Goal: Task Accomplishment & Management: Complete application form

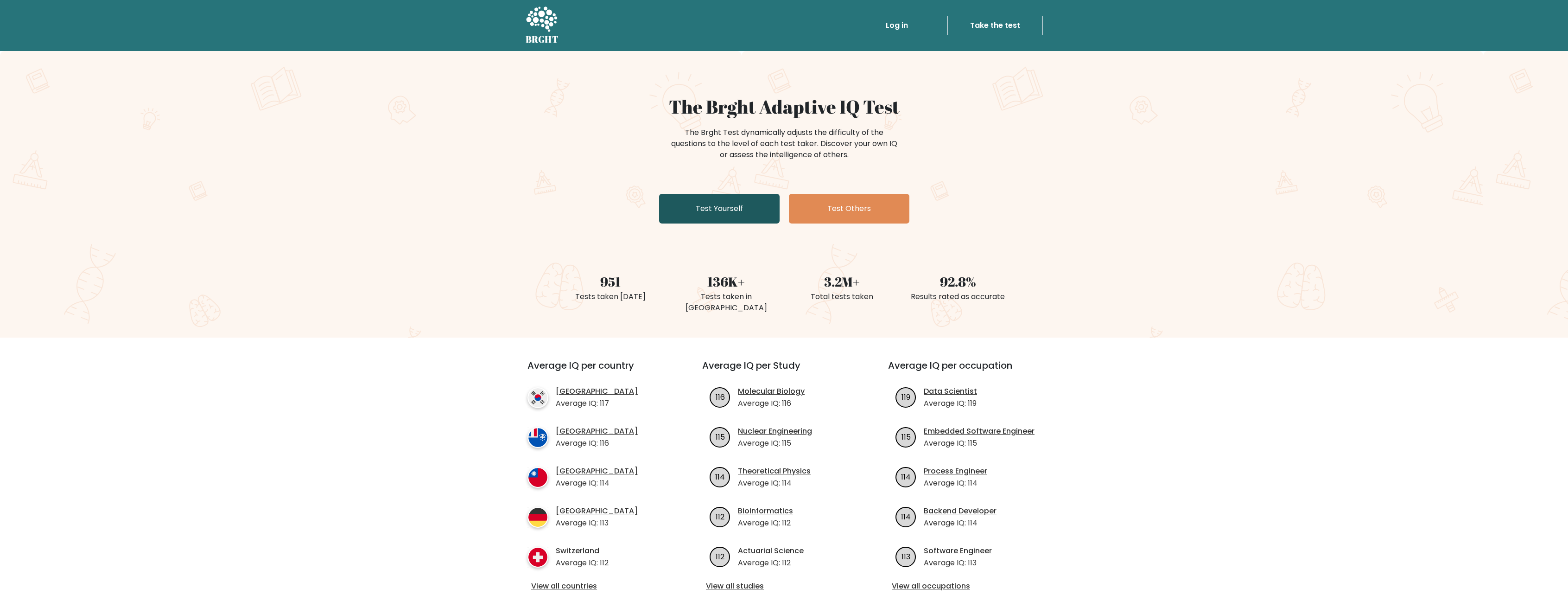
click at [693, 201] on link "Test Yourself" at bounding box center [719, 208] width 120 height 30
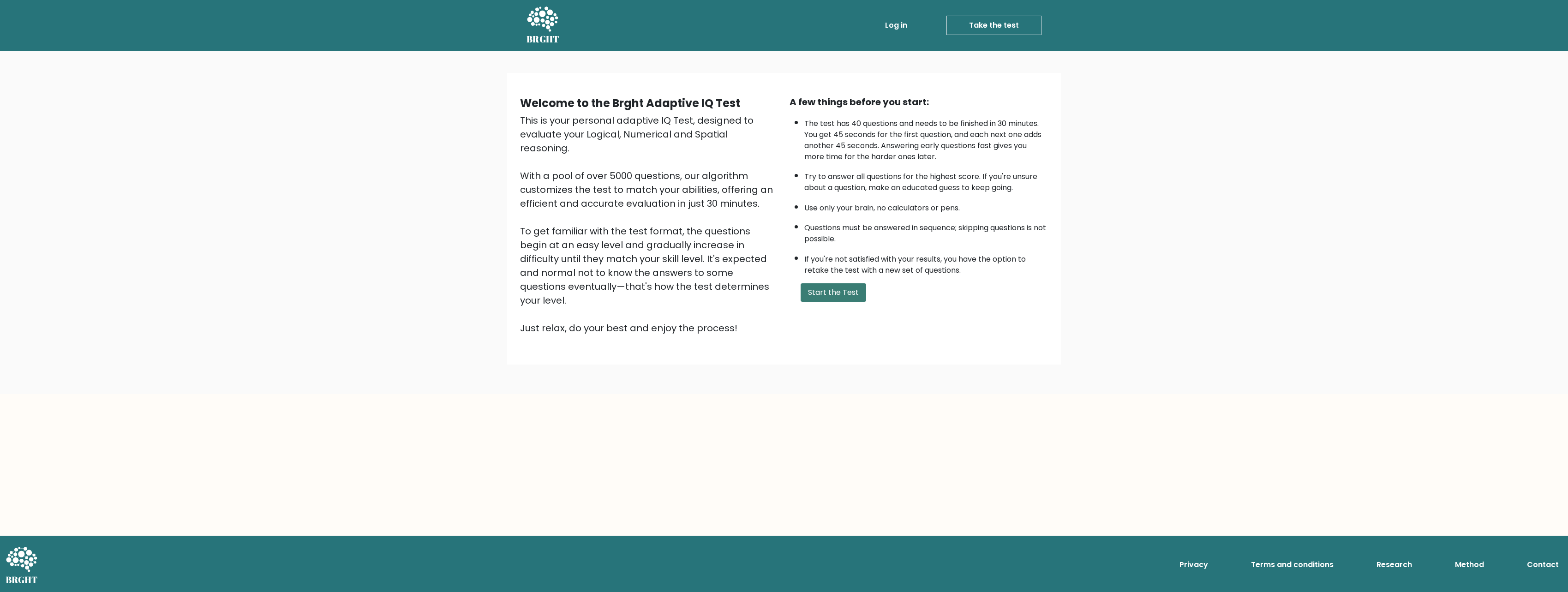
click at [844, 285] on button "Start the Test" at bounding box center [834, 293] width 66 height 19
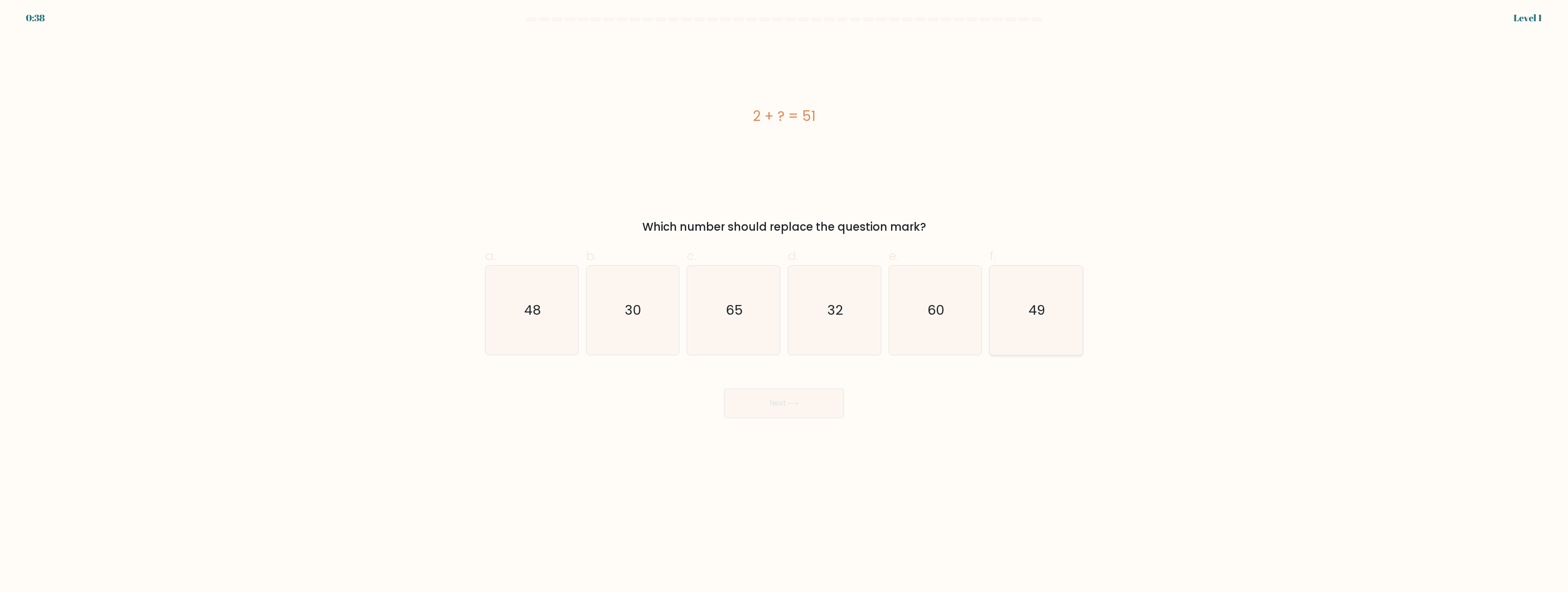
click at [1043, 307] on text "49" at bounding box center [1037, 310] width 17 height 19
click at [785, 302] on input "f. 49" at bounding box center [784, 299] width 1 height 6
radio input "true"
click at [817, 412] on button "Next" at bounding box center [783, 403] width 120 height 29
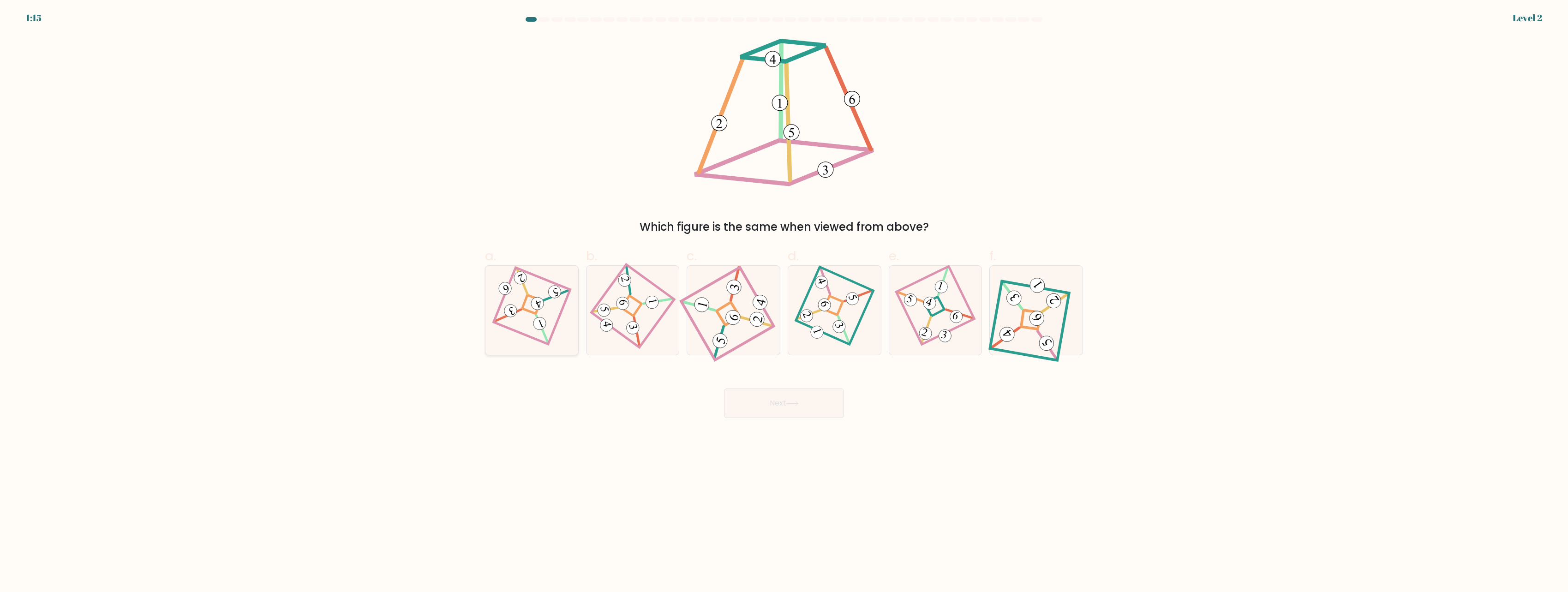
click at [558, 314] on icon at bounding box center [532, 310] width 62 height 71
click at [784, 302] on input "a." at bounding box center [784, 299] width 1 height 6
radio input "true"
click at [954, 336] on icon at bounding box center [935, 310] width 61 height 71
click at [785, 302] on input "e." at bounding box center [784, 299] width 1 height 6
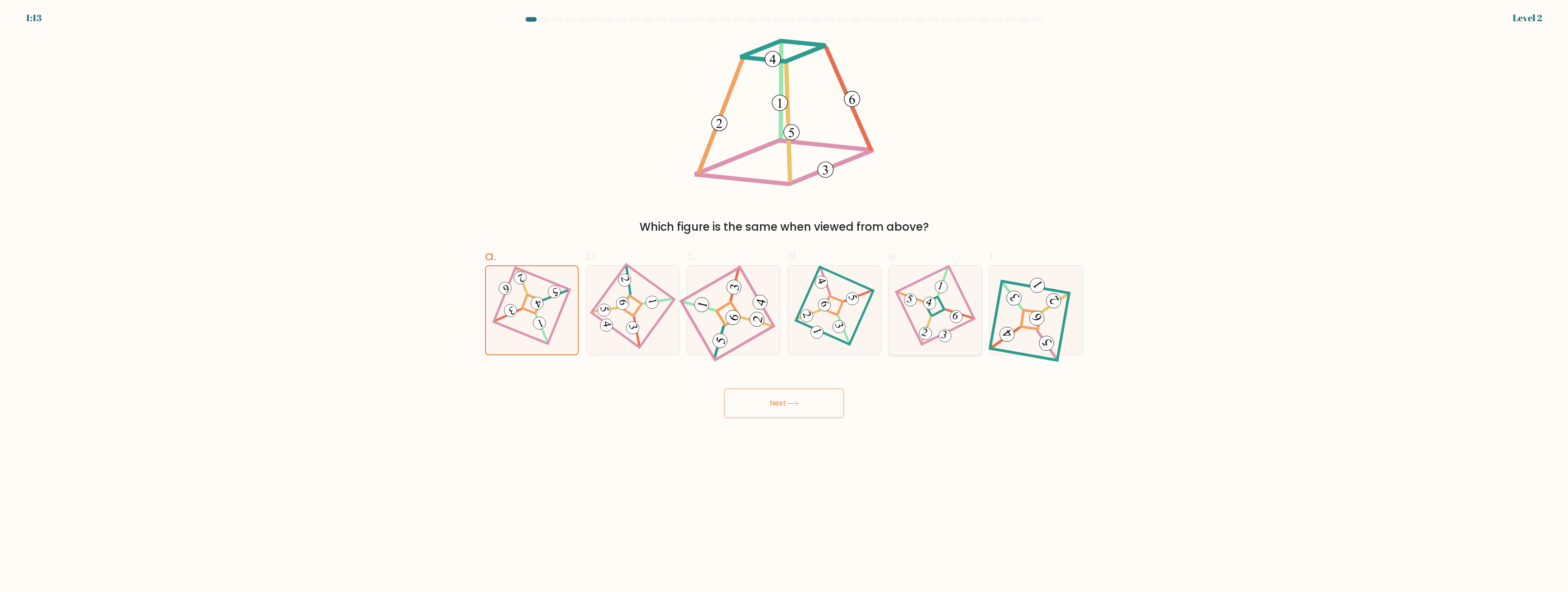
radio input "true"
click at [814, 401] on button "Next" at bounding box center [783, 403] width 120 height 29
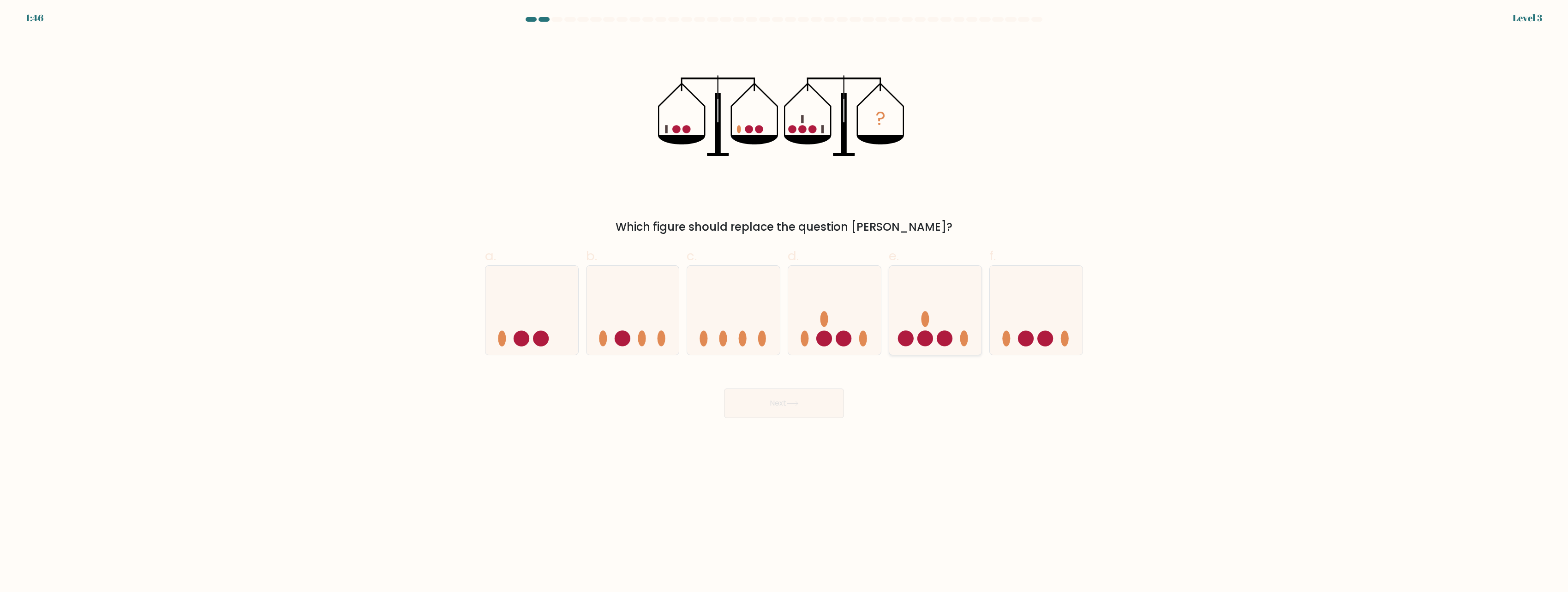
click at [956, 337] on icon at bounding box center [935, 310] width 93 height 77
click at [785, 302] on input "e." at bounding box center [784, 299] width 1 height 6
radio input "true"
click at [805, 417] on button "Next" at bounding box center [783, 403] width 120 height 29
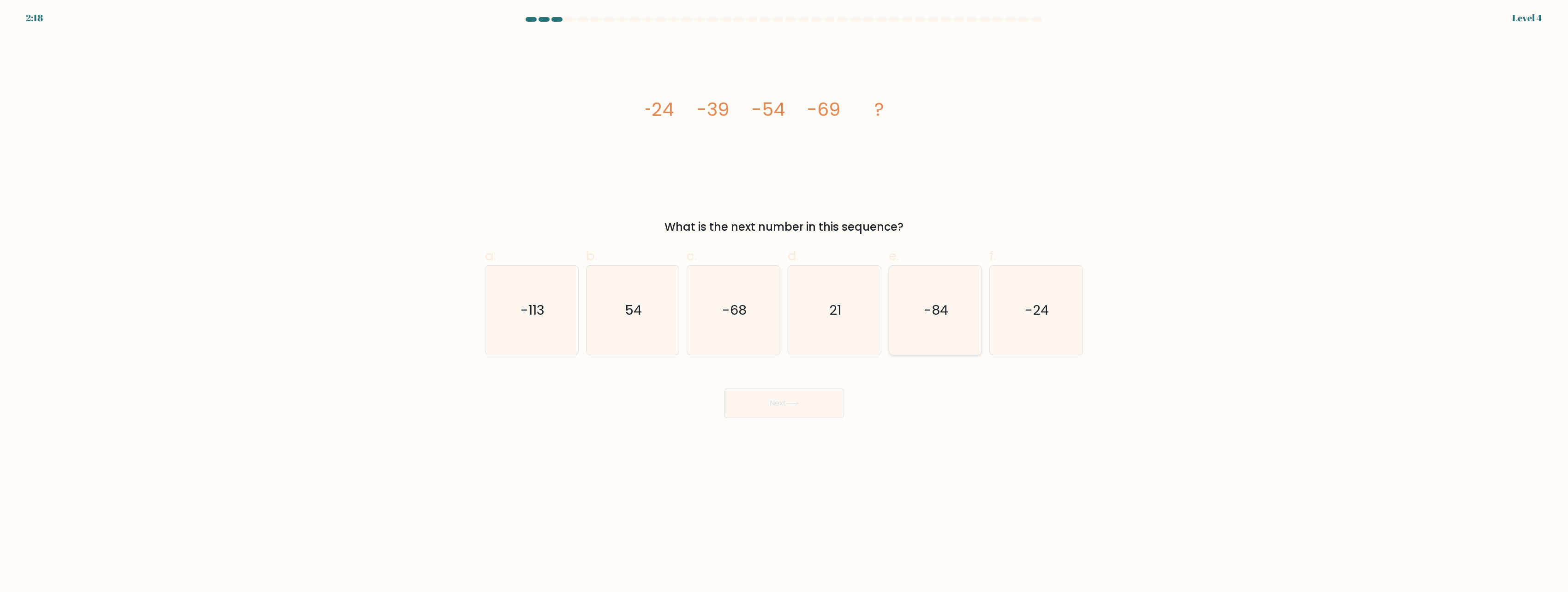
click at [951, 341] on icon "-84" at bounding box center [935, 310] width 89 height 89
click at [785, 302] on input "e. -84" at bounding box center [784, 299] width 1 height 6
radio input "true"
click at [821, 404] on button "Next" at bounding box center [783, 403] width 120 height 29
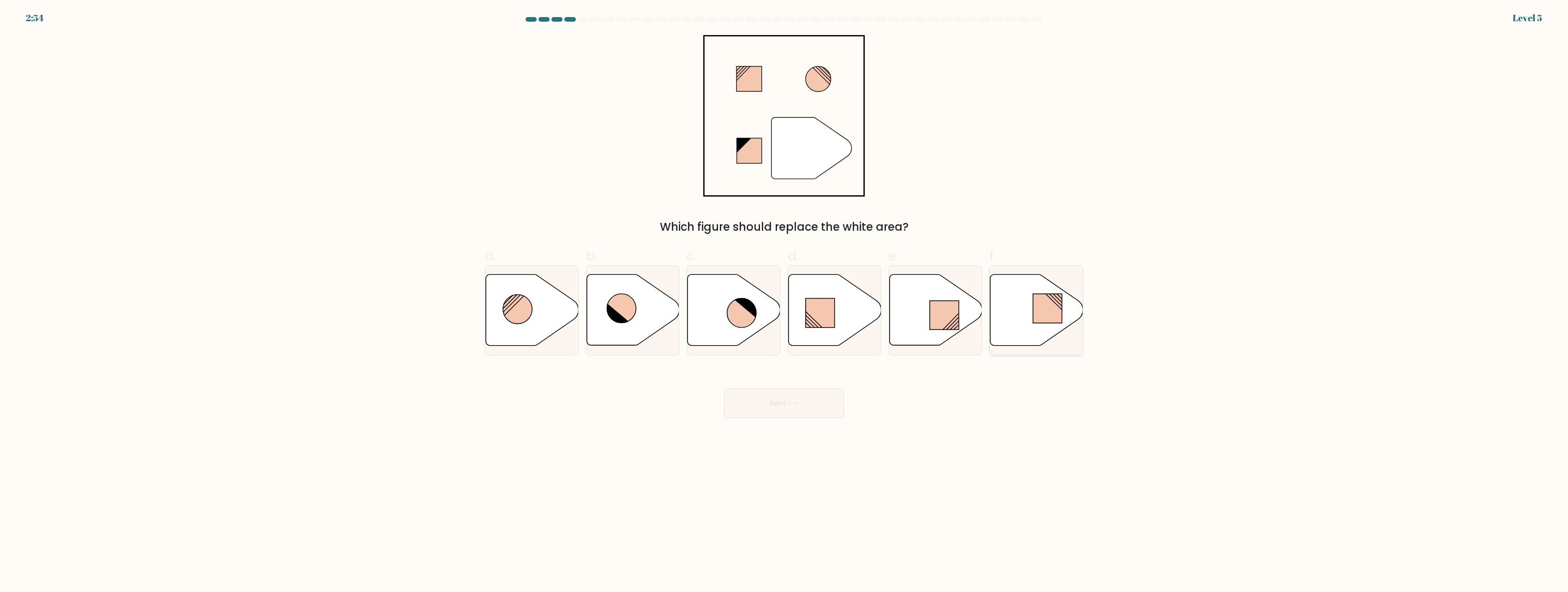
click at [1042, 321] on rect at bounding box center [1047, 308] width 29 height 29
click at [785, 302] on input "f." at bounding box center [784, 299] width 1 height 6
radio input "true"
click at [750, 322] on icon at bounding box center [741, 312] width 29 height 29
click at [784, 302] on input "c." at bounding box center [784, 299] width 1 height 6
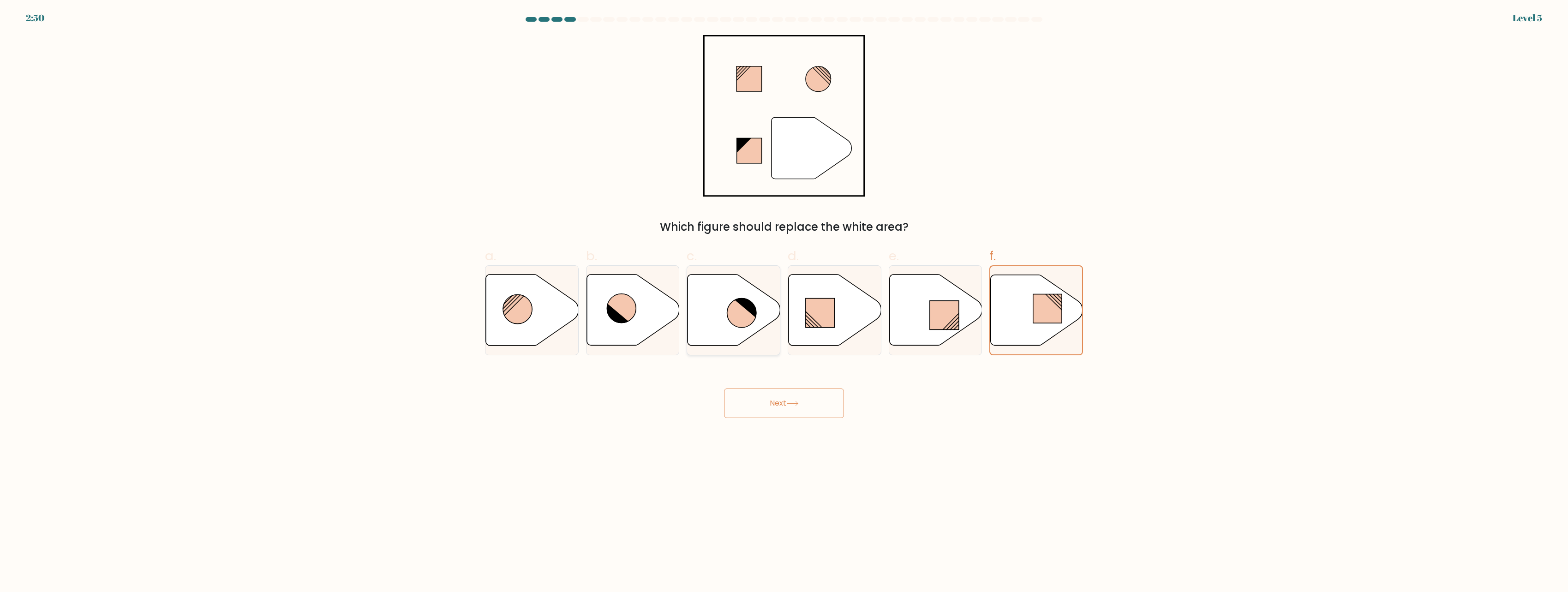
radio input "true"
click at [810, 393] on button "Next" at bounding box center [783, 403] width 120 height 29
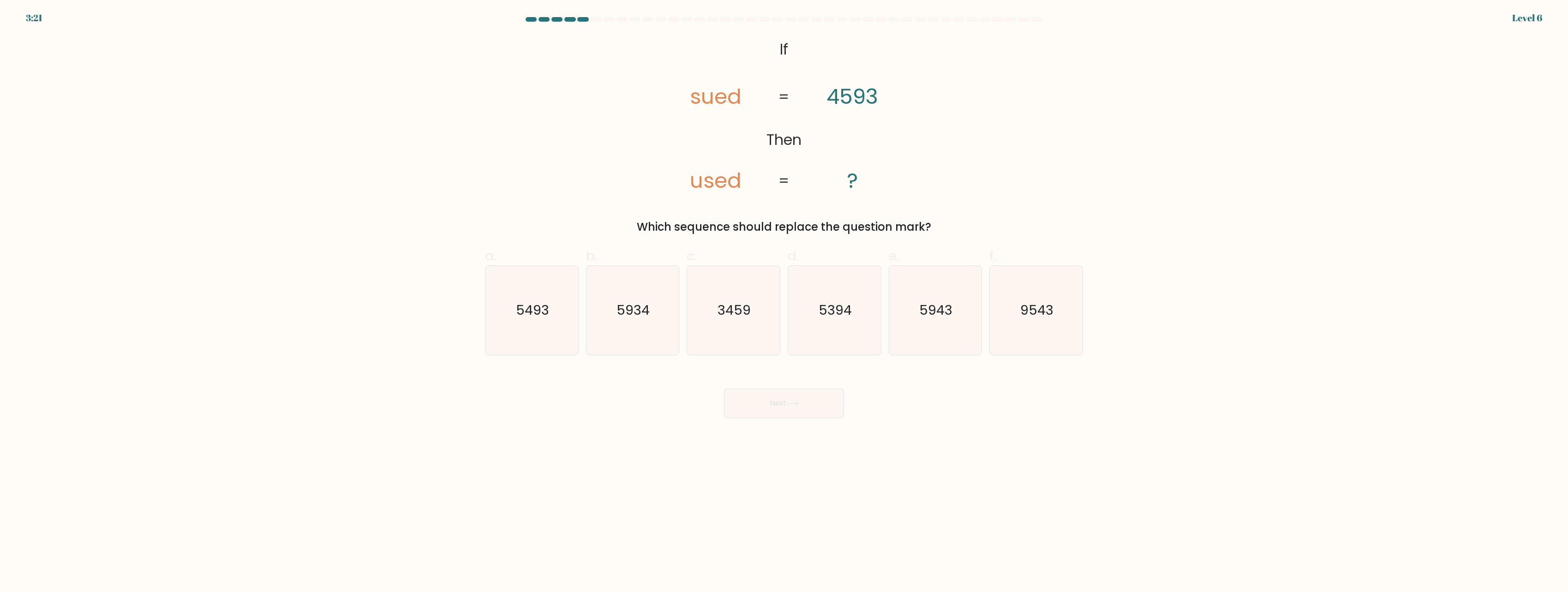
click at [1078, 121] on div "@import url('https://fonts.googleapis.com/css?family=Abril+Fatface:400,100,100i…" at bounding box center [784, 134] width 609 height 200
click at [515, 340] on icon "5493" at bounding box center [531, 310] width 89 height 89
click at [784, 302] on input "a. 5493" at bounding box center [784, 299] width 1 height 6
radio input "true"
click at [793, 403] on icon at bounding box center [792, 403] width 13 height 5
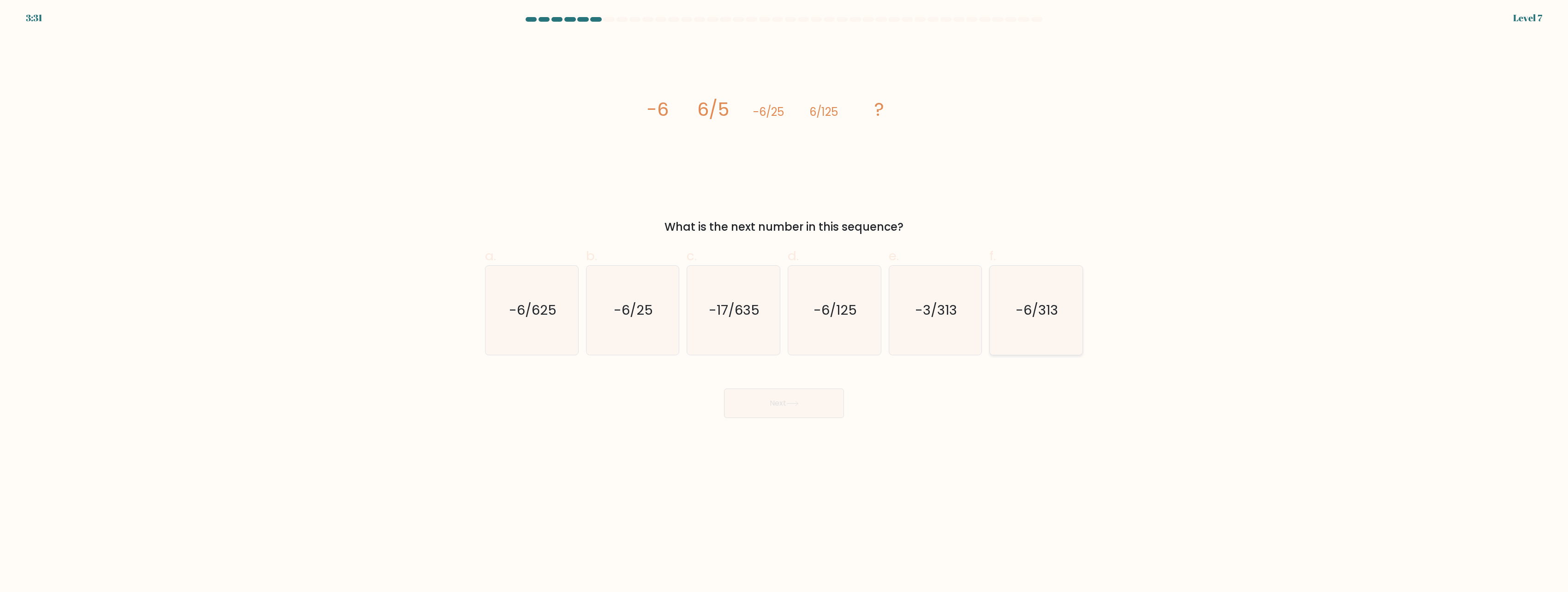
click at [1043, 313] on text "-6/313" at bounding box center [1037, 310] width 42 height 19
click at [785, 302] on input "f. -6/313" at bounding box center [784, 299] width 1 height 6
radio input "true"
click at [795, 392] on button "Next" at bounding box center [783, 403] width 120 height 29
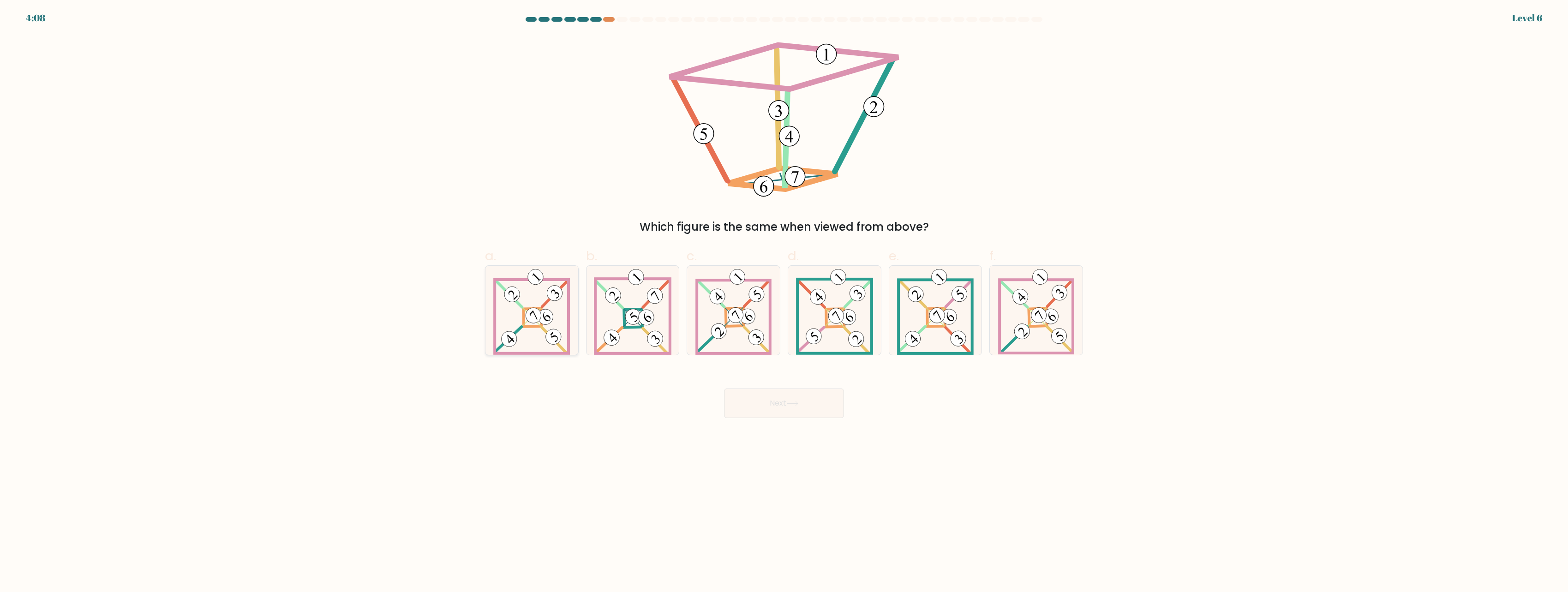
click at [532, 344] on icon at bounding box center [531, 310] width 77 height 89
click at [784, 302] on input "a." at bounding box center [784, 299] width 1 height 6
radio input "true"
click at [954, 334] on 109 at bounding box center [958, 338] width 21 height 21
click at [785, 302] on input "e." at bounding box center [784, 299] width 1 height 6
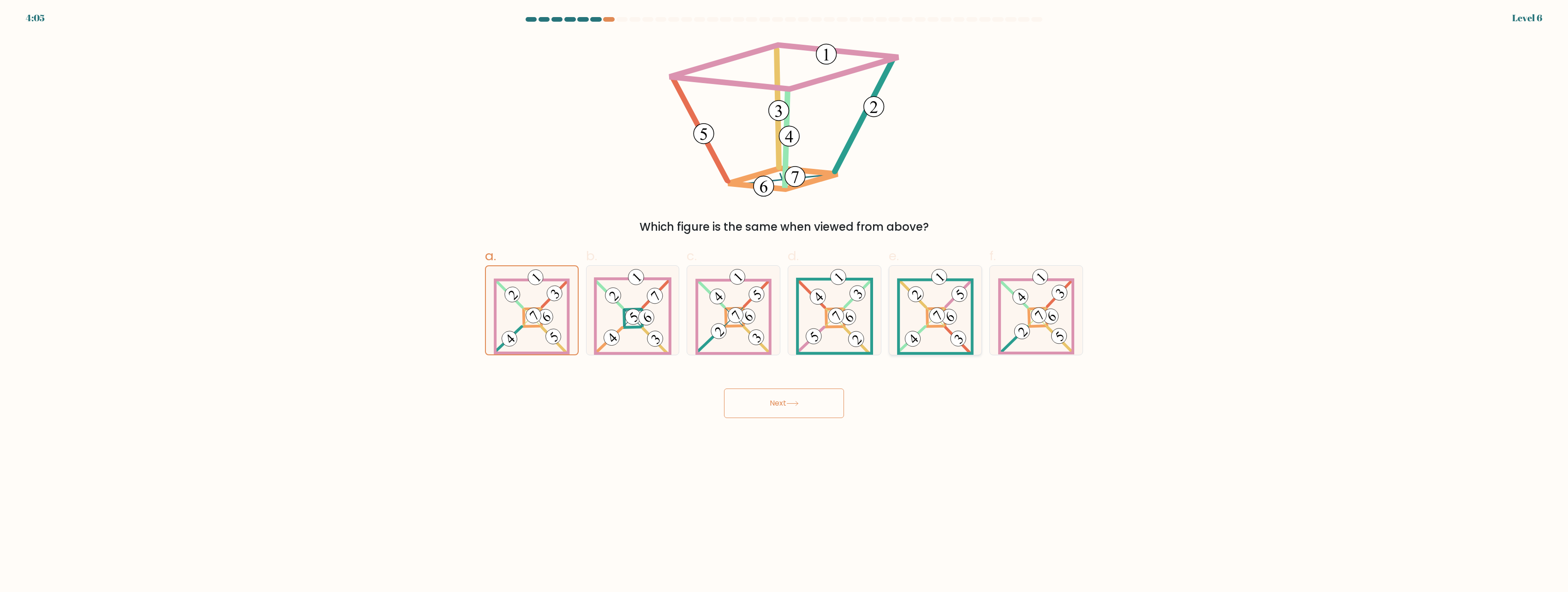
radio input "true"
click at [718, 338] on 890 at bounding box center [718, 331] width 21 height 21
click at [784, 302] on input "c." at bounding box center [784, 299] width 1 height 6
radio input "true"
click at [765, 400] on button "Next" at bounding box center [783, 403] width 120 height 29
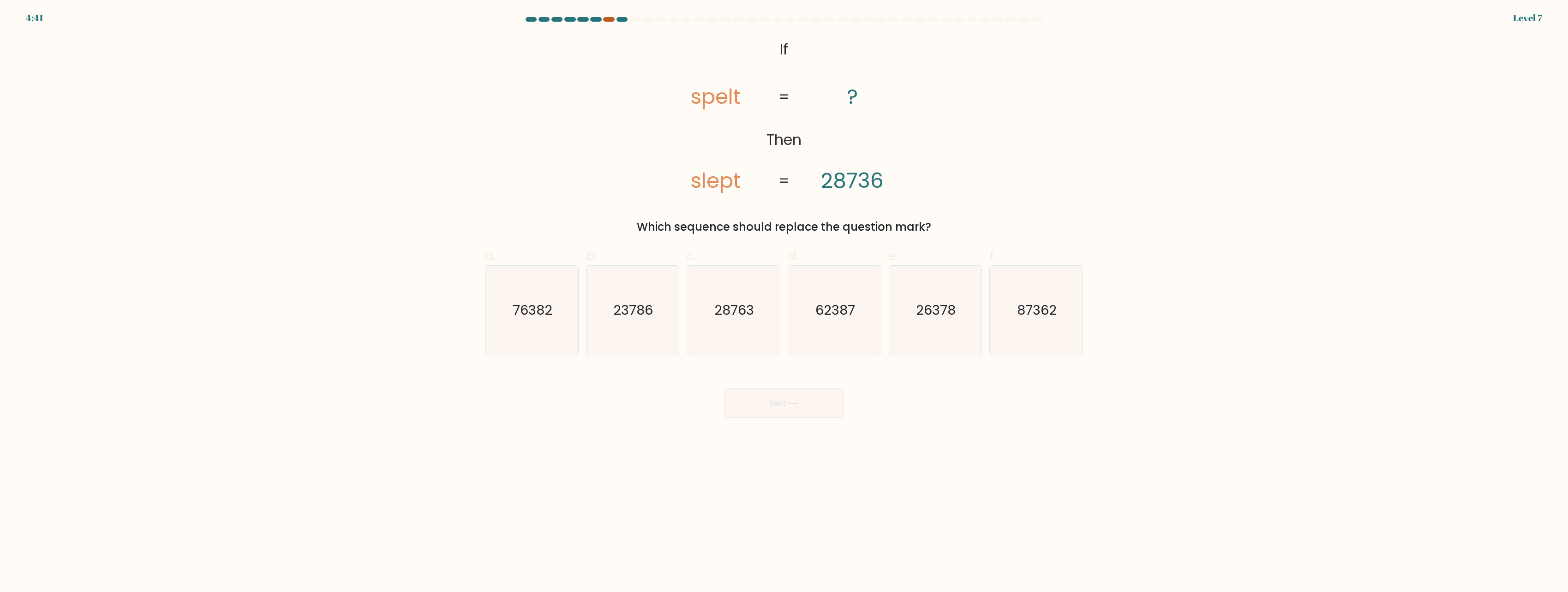
click at [609, 20] on div at bounding box center [609, 19] width 11 height 5
click at [625, 326] on icon "23786" at bounding box center [632, 310] width 89 height 89
click at [784, 302] on input "b. 23786" at bounding box center [784, 299] width 1 height 6
radio input "true"
click at [772, 400] on button "Next" at bounding box center [783, 403] width 120 height 29
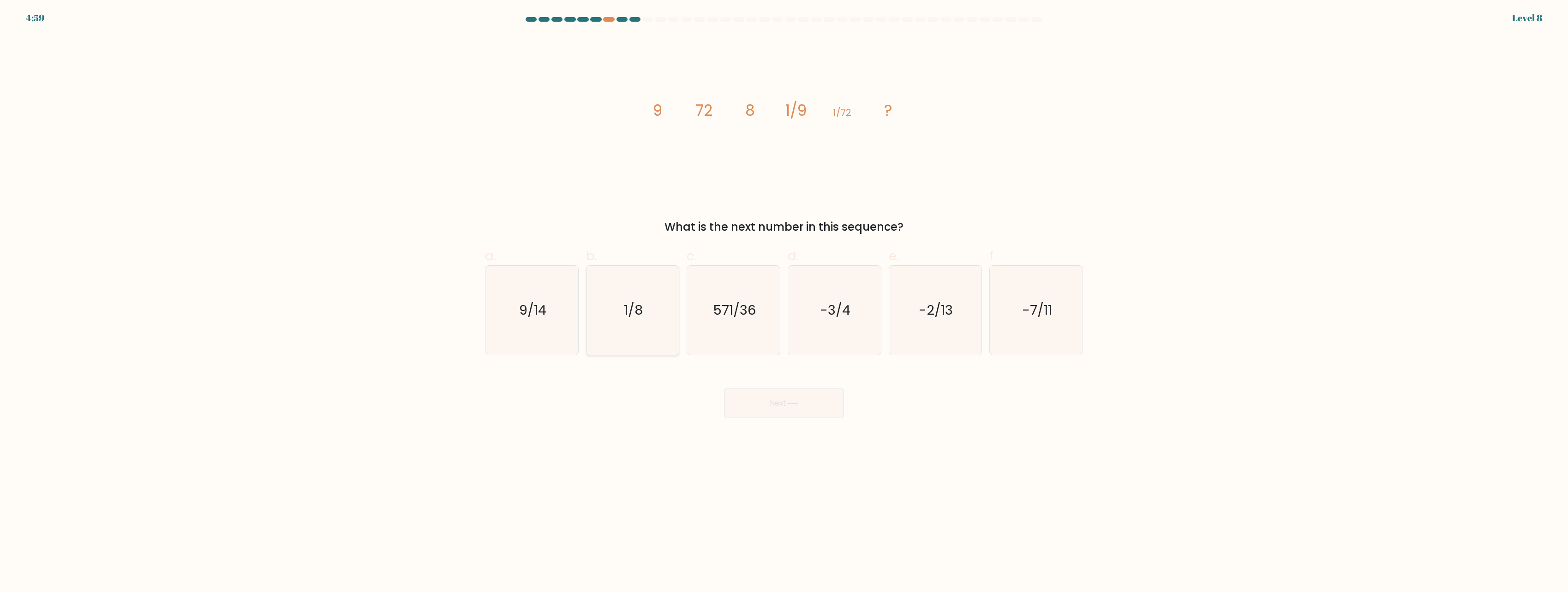
click at [642, 324] on icon "1/8" at bounding box center [632, 310] width 89 height 89
click at [784, 302] on input "b. 1/8" at bounding box center [784, 299] width 1 height 6
radio input "true"
click at [808, 407] on button "Next" at bounding box center [783, 403] width 120 height 29
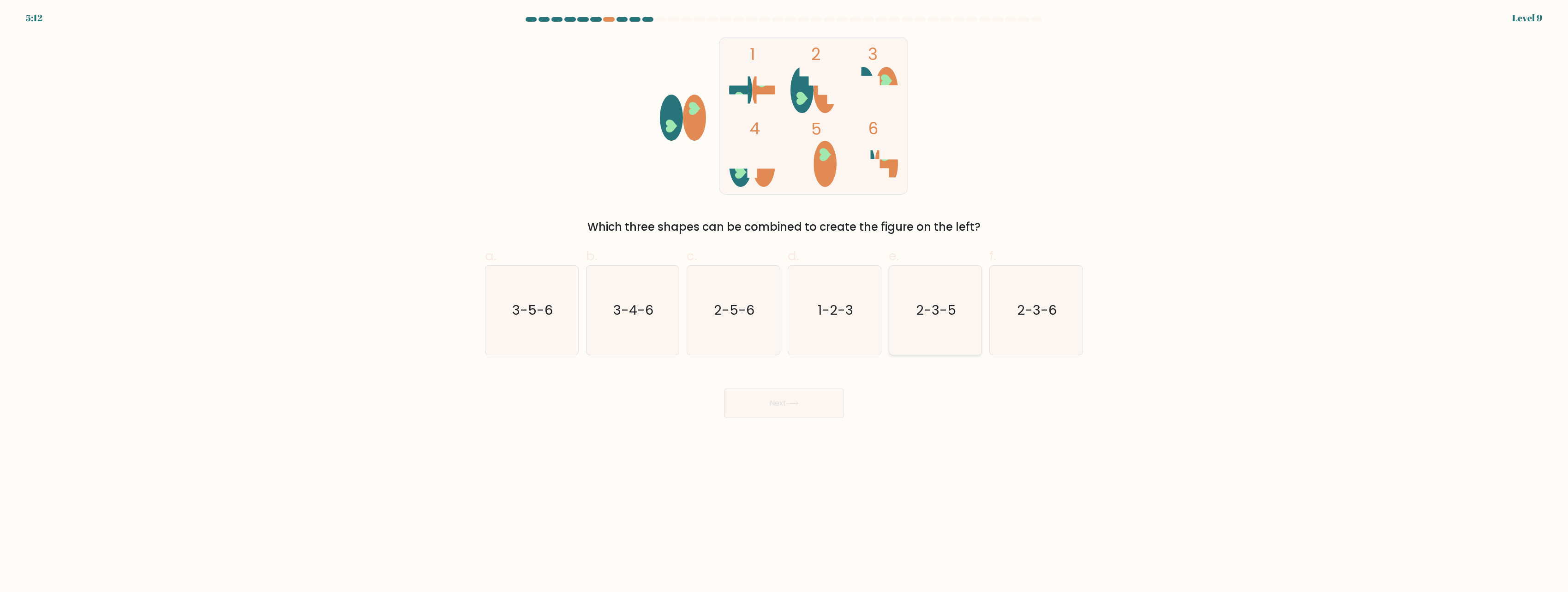
click at [948, 311] on text "2-3-5" at bounding box center [936, 310] width 40 height 19
click at [785, 302] on input "e. 2-3-5" at bounding box center [784, 299] width 1 height 6
radio input "true"
click at [1055, 322] on icon "2-3-6" at bounding box center [1036, 310] width 89 height 89
click at [785, 302] on input "f. 2-3-6" at bounding box center [784, 299] width 1 height 6
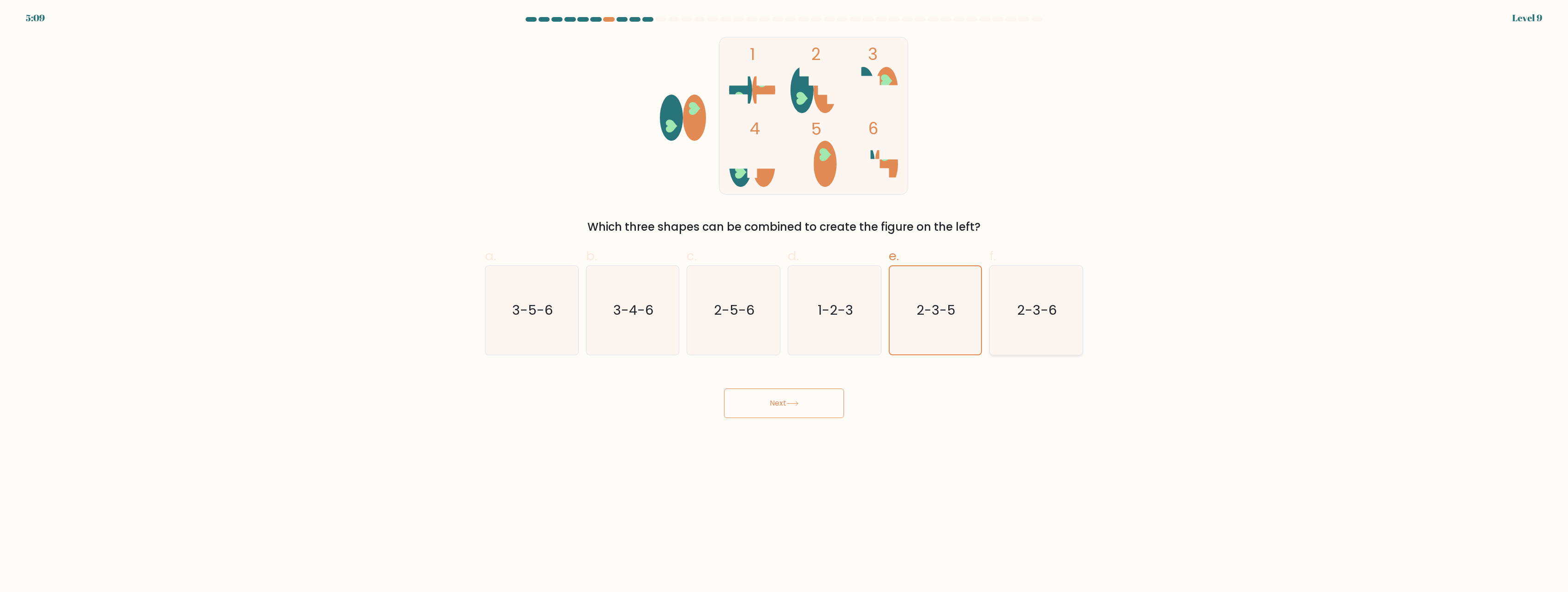
radio input "true"
click at [778, 410] on button "Next" at bounding box center [783, 403] width 120 height 29
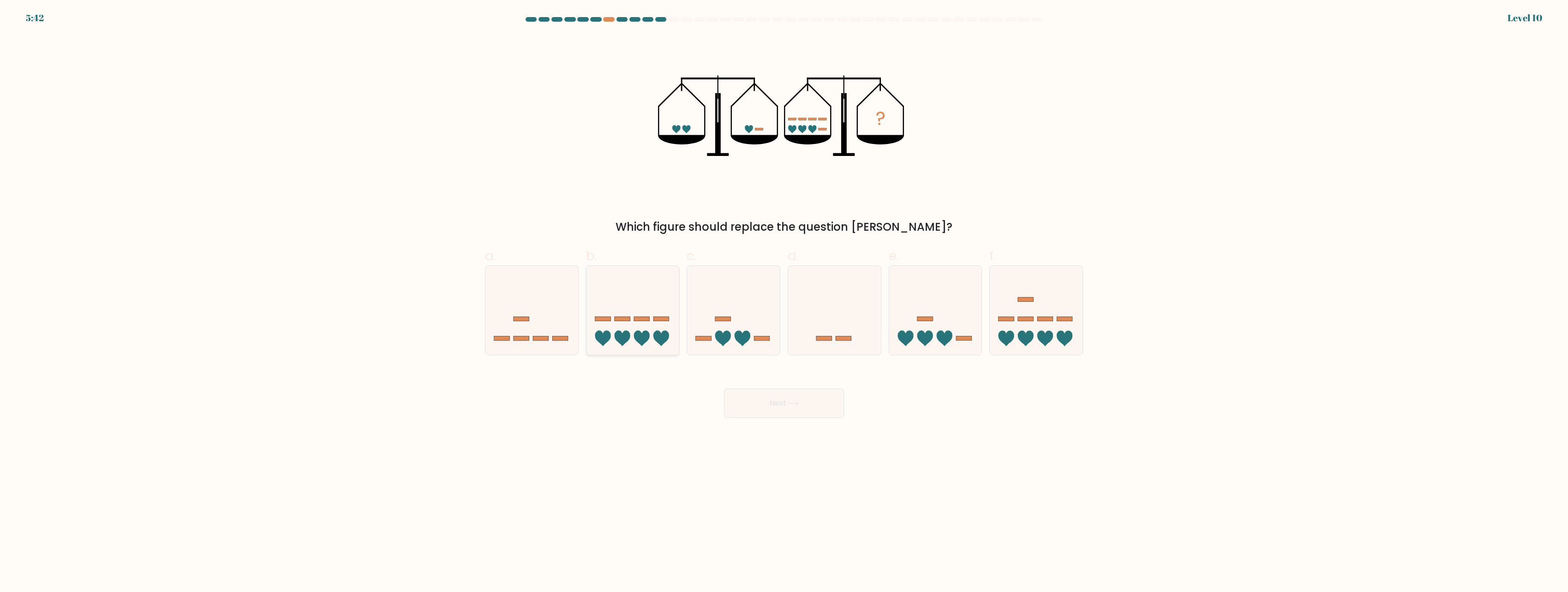
click at [630, 326] on icon at bounding box center [633, 310] width 93 height 77
click at [784, 302] on input "b." at bounding box center [784, 299] width 1 height 6
radio input "true"
click at [779, 406] on button "Next" at bounding box center [783, 403] width 120 height 29
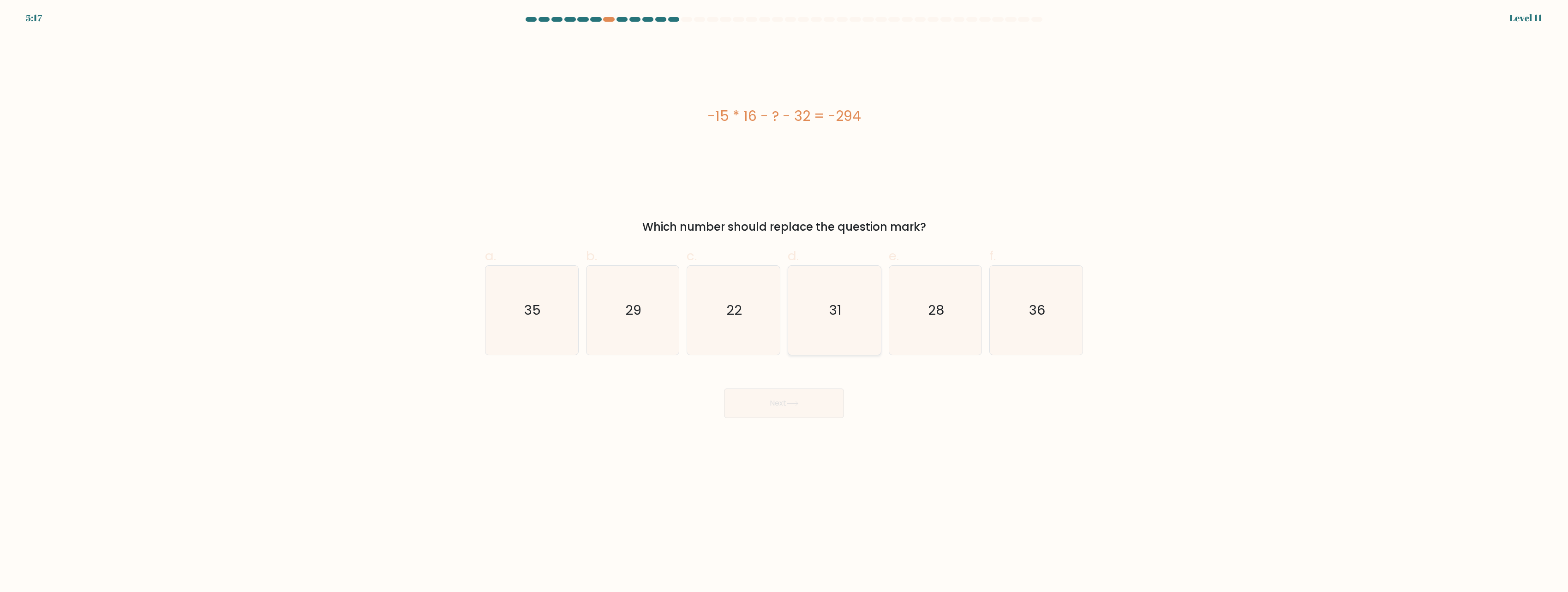
click at [834, 331] on icon "31" at bounding box center [834, 310] width 89 height 89
click at [785, 302] on input "d. 31" at bounding box center [784, 299] width 1 height 6
radio input "true"
click at [755, 326] on icon "22" at bounding box center [733, 310] width 89 height 89
click at [784, 302] on input "c. 22" at bounding box center [784, 299] width 1 height 6
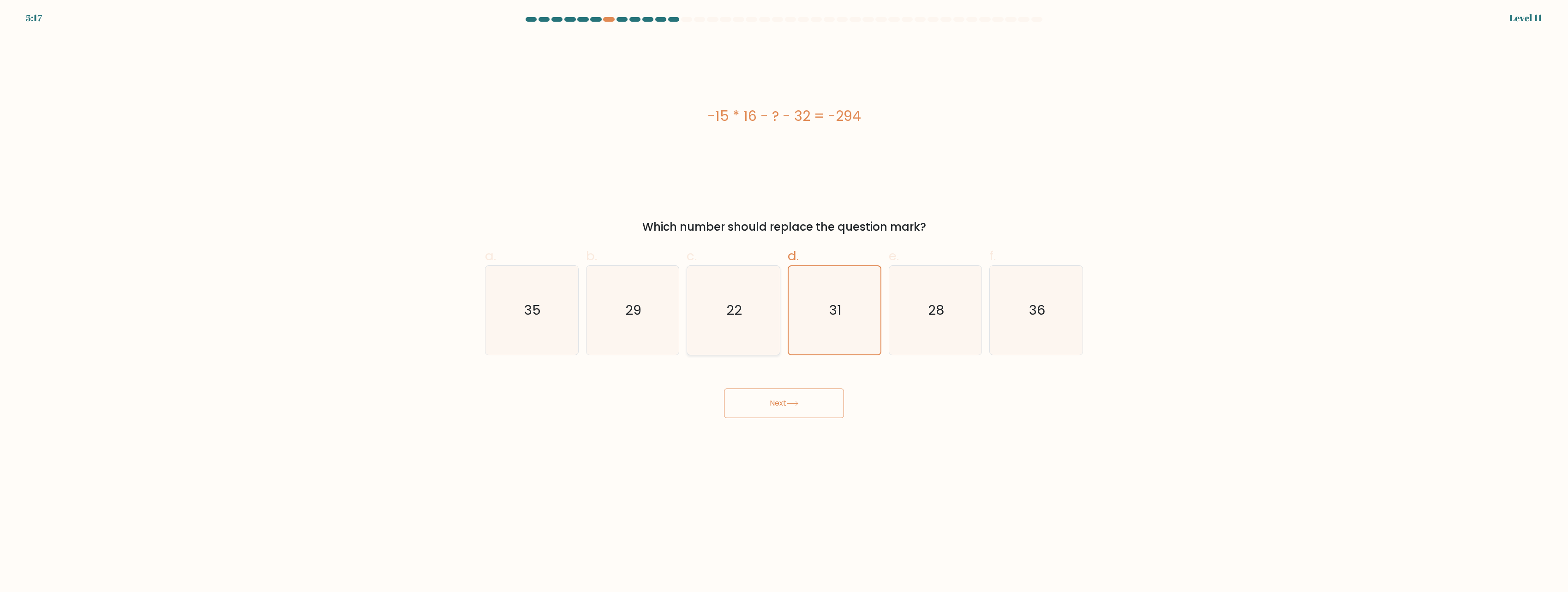
radio input "true"
click at [798, 407] on button "Next" at bounding box center [783, 403] width 120 height 29
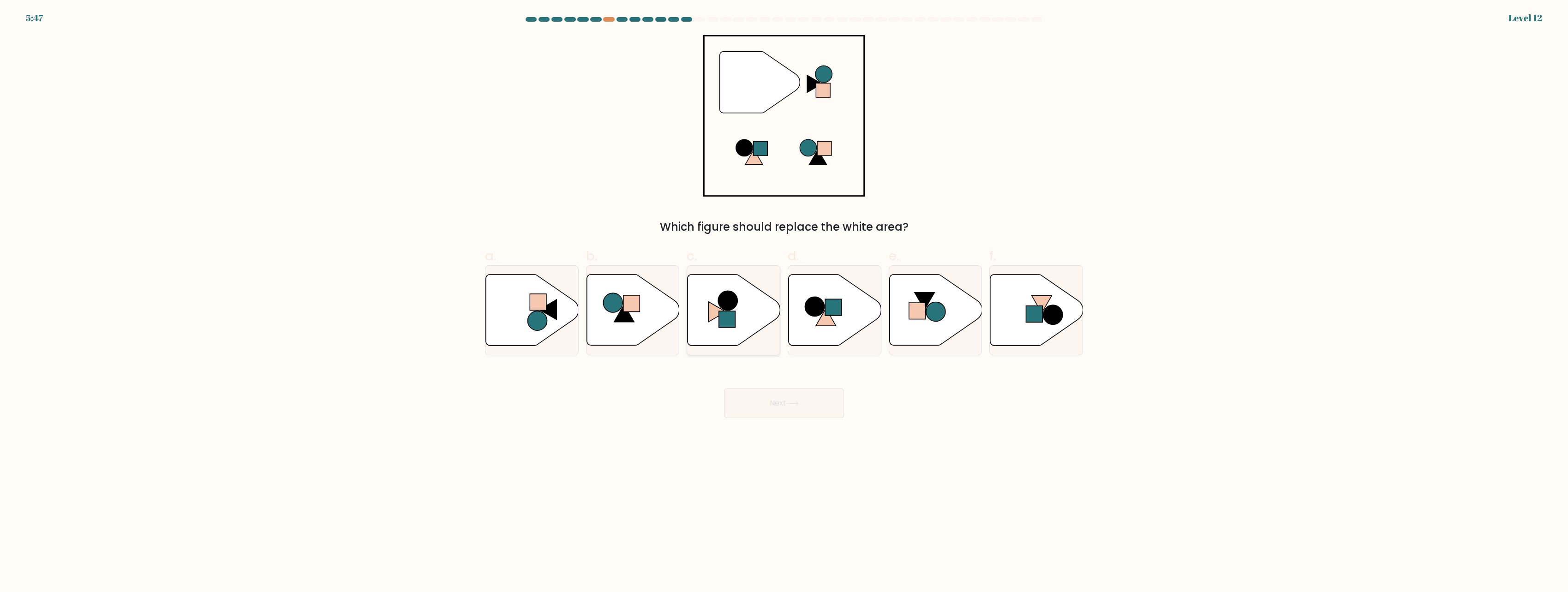
click at [736, 318] on icon at bounding box center [734, 310] width 93 height 71
click at [784, 302] on input "c." at bounding box center [784, 299] width 1 height 6
radio input "true"
click at [768, 404] on button "Next" at bounding box center [783, 403] width 120 height 29
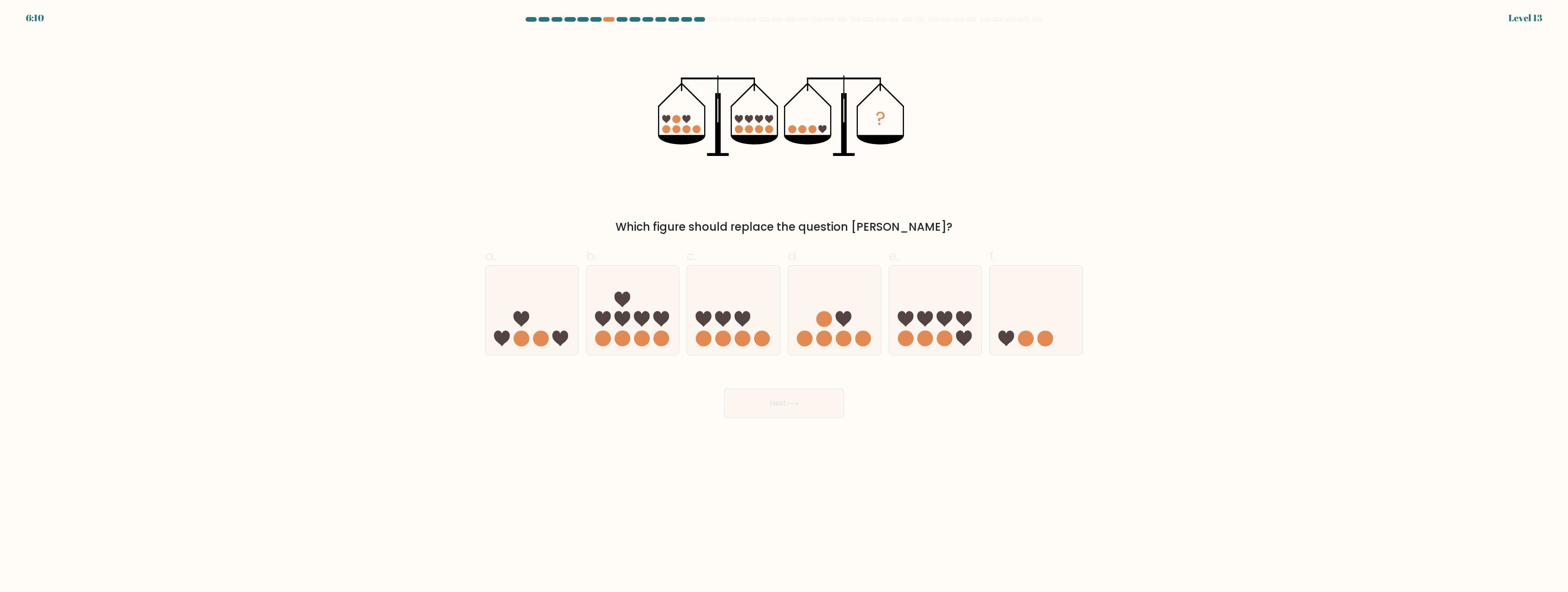
click at [1211, 312] on form at bounding box center [784, 217] width 1568 height 401
click at [950, 304] on icon at bounding box center [935, 310] width 93 height 77
click at [785, 302] on input "e." at bounding box center [784, 299] width 1 height 6
radio input "true"
click at [810, 399] on button "Next" at bounding box center [783, 403] width 120 height 29
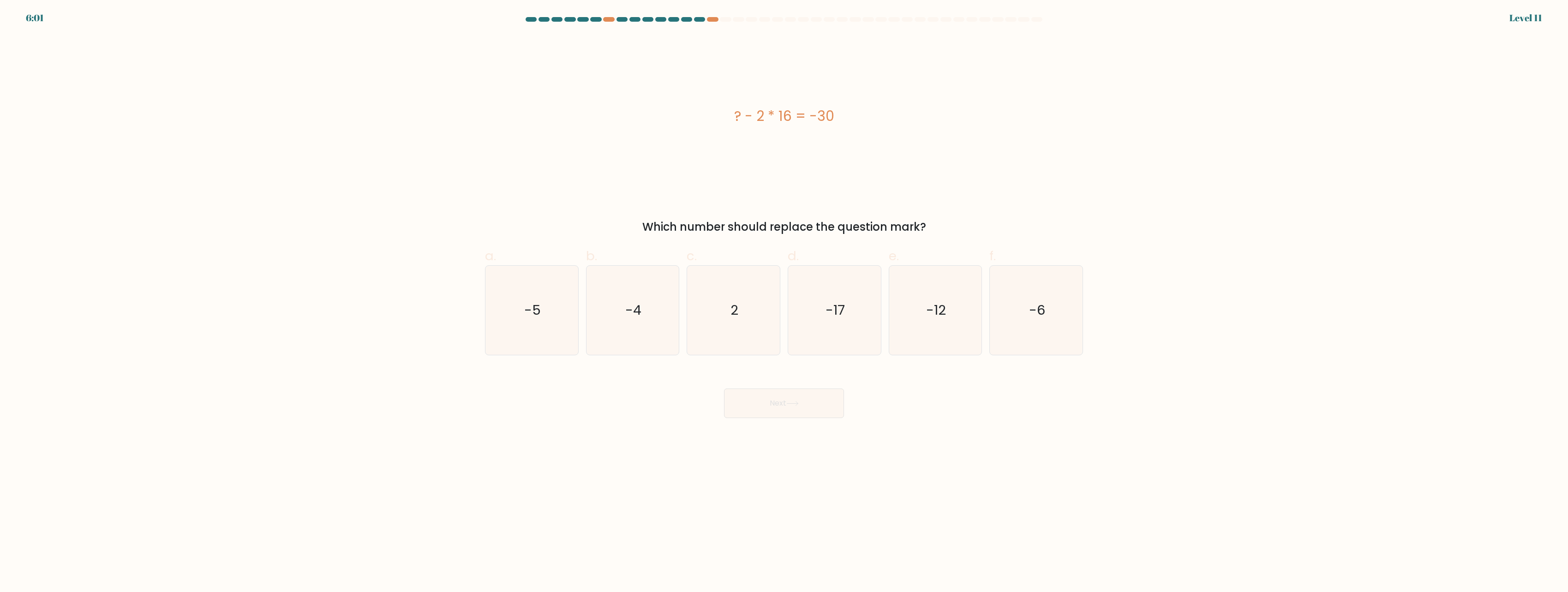
click at [805, 193] on div "? - 2 * 16 = -30" at bounding box center [784, 115] width 598 height 161
click at [740, 310] on icon "2" at bounding box center [733, 310] width 89 height 89
click at [784, 302] on input "c. 2" at bounding box center [784, 299] width 1 height 6
radio input "true"
click at [790, 413] on button "Next" at bounding box center [783, 403] width 120 height 29
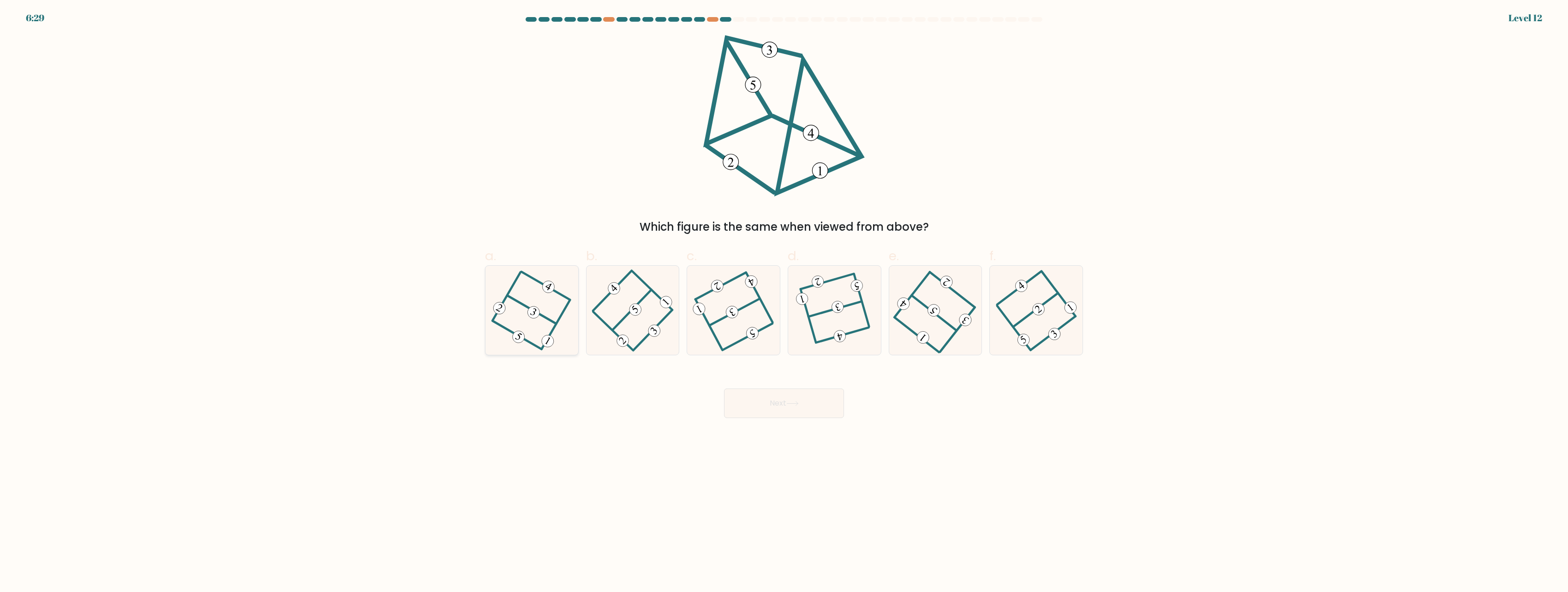
click at [553, 334] on icon at bounding box center [532, 310] width 71 height 71
click at [784, 302] on input "a." at bounding box center [784, 299] width 1 height 6
radio input "true"
click at [732, 326] on icon at bounding box center [733, 310] width 72 height 71
click at [784, 302] on input "c." at bounding box center [784, 299] width 1 height 6
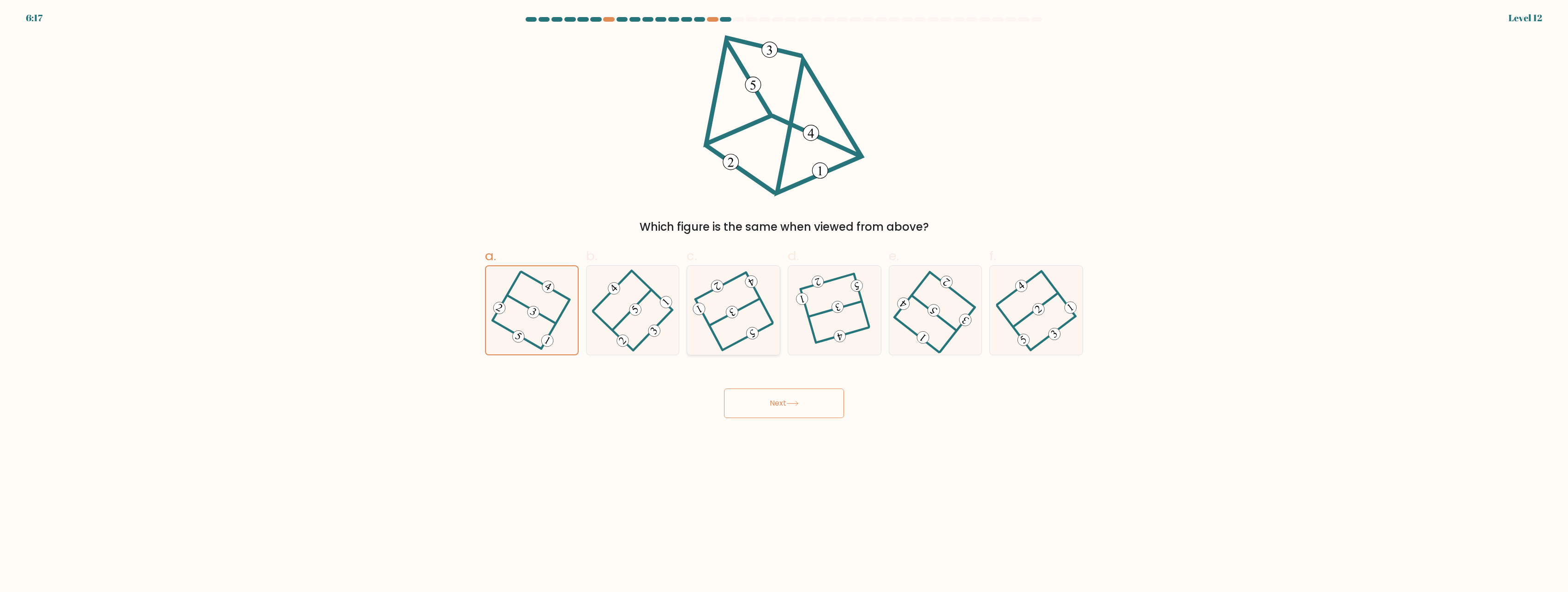
radio input "true"
click at [842, 320] on icon at bounding box center [834, 310] width 68 height 71
click at [785, 302] on input "d." at bounding box center [784, 299] width 1 height 6
radio input "true"
click at [785, 403] on button "Next" at bounding box center [783, 403] width 120 height 29
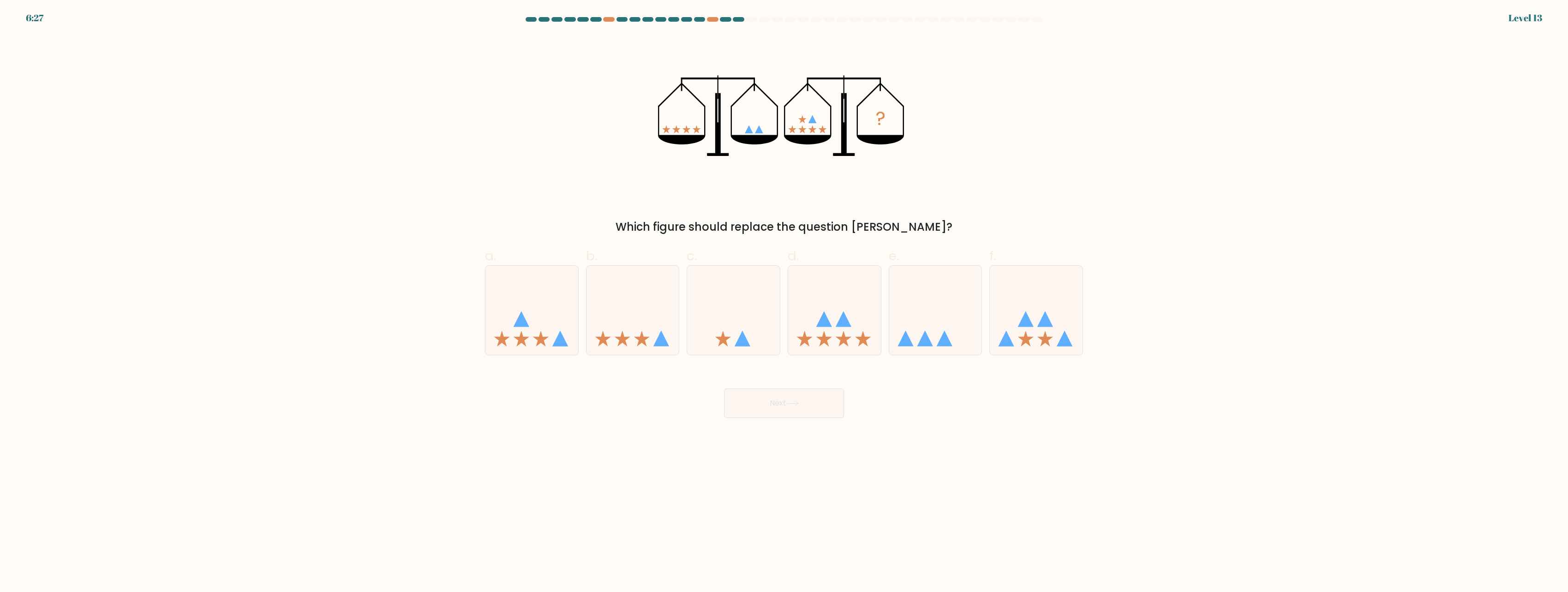
click at [1093, 169] on form at bounding box center [784, 217] width 1568 height 401
click at [521, 346] on icon at bounding box center [532, 310] width 93 height 77
click at [784, 302] on input "a." at bounding box center [784, 299] width 1 height 6
radio input "true"
click at [801, 407] on button "Next" at bounding box center [783, 403] width 120 height 29
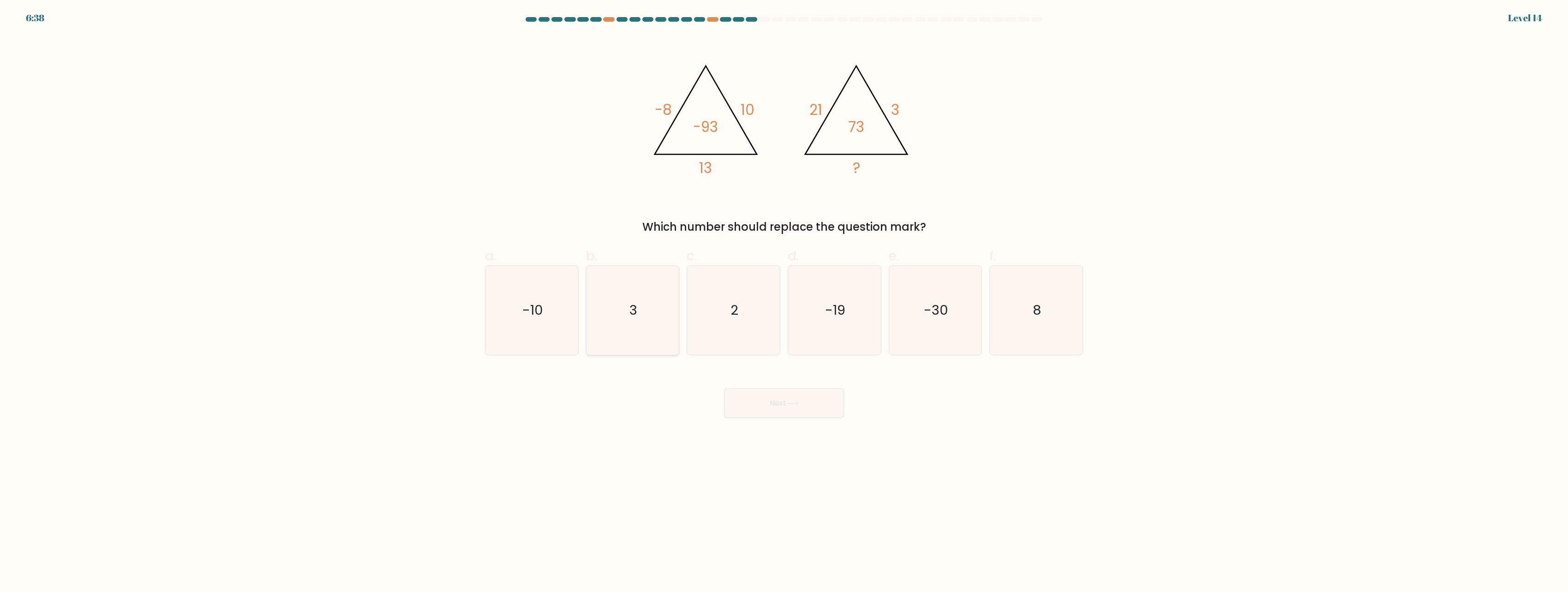
click at [645, 336] on icon "3" at bounding box center [632, 310] width 89 height 89
click at [784, 302] on input "b. 3" at bounding box center [784, 299] width 1 height 6
radio input "true"
click at [779, 408] on button "Next" at bounding box center [783, 403] width 120 height 29
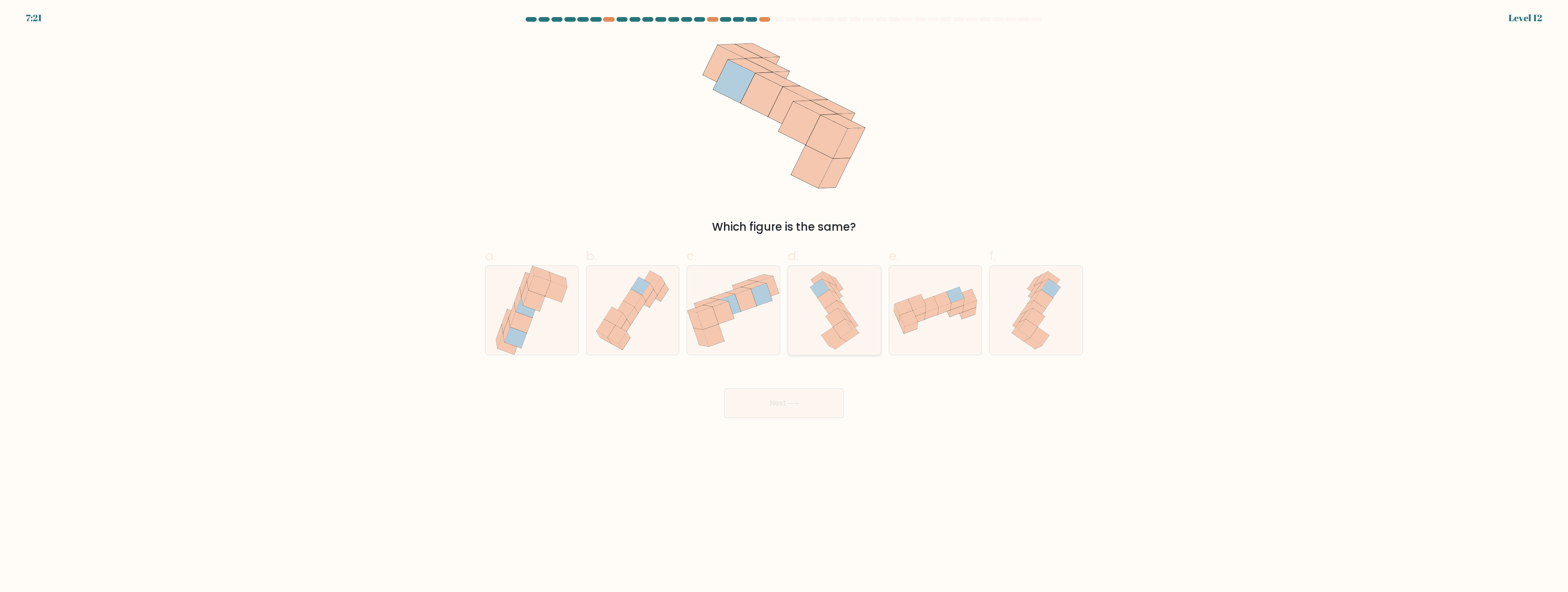
click at [842, 341] on icon at bounding box center [838, 343] width 18 height 11
click at [785, 302] on input "d." at bounding box center [784, 299] width 1 height 6
radio input "true"
click at [798, 405] on icon at bounding box center [792, 403] width 13 height 5
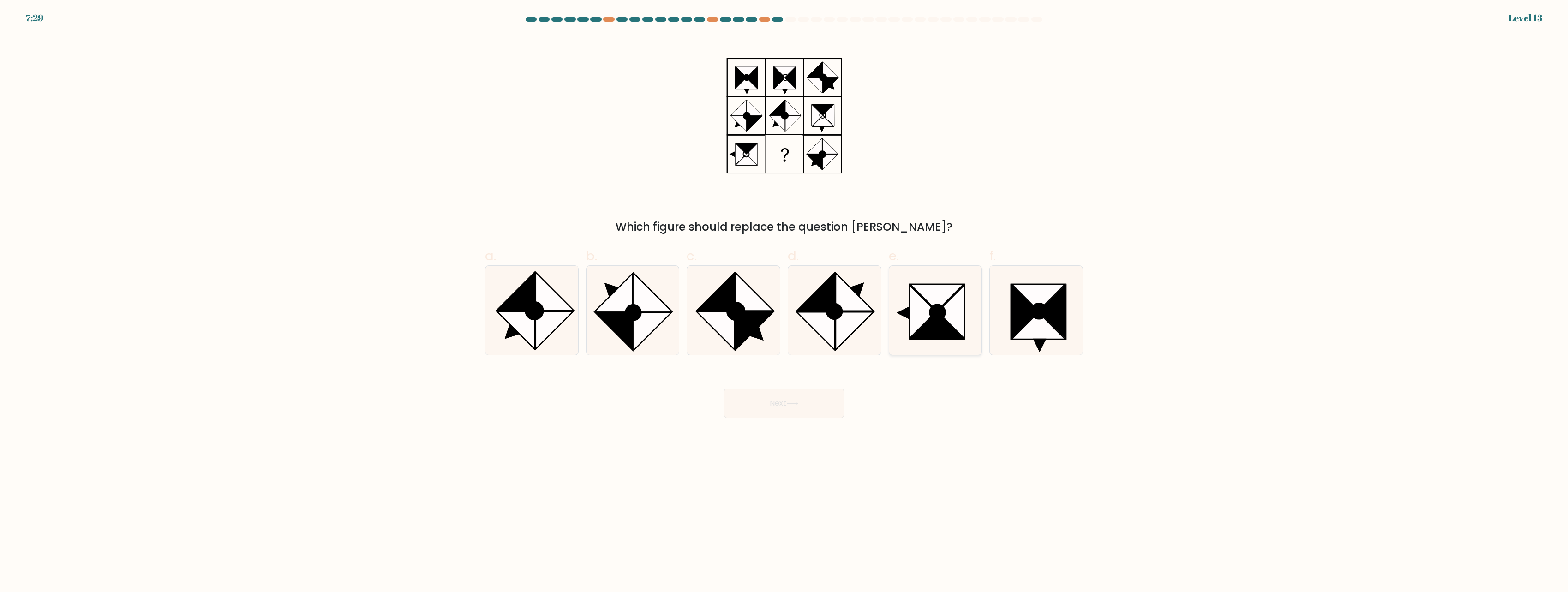
click at [951, 319] on icon at bounding box center [951, 312] width 27 height 54
click at [785, 302] on input "e." at bounding box center [784, 299] width 1 height 6
radio input "true"
click at [730, 324] on icon at bounding box center [716, 330] width 38 height 38
click at [784, 302] on input "c." at bounding box center [784, 299] width 1 height 6
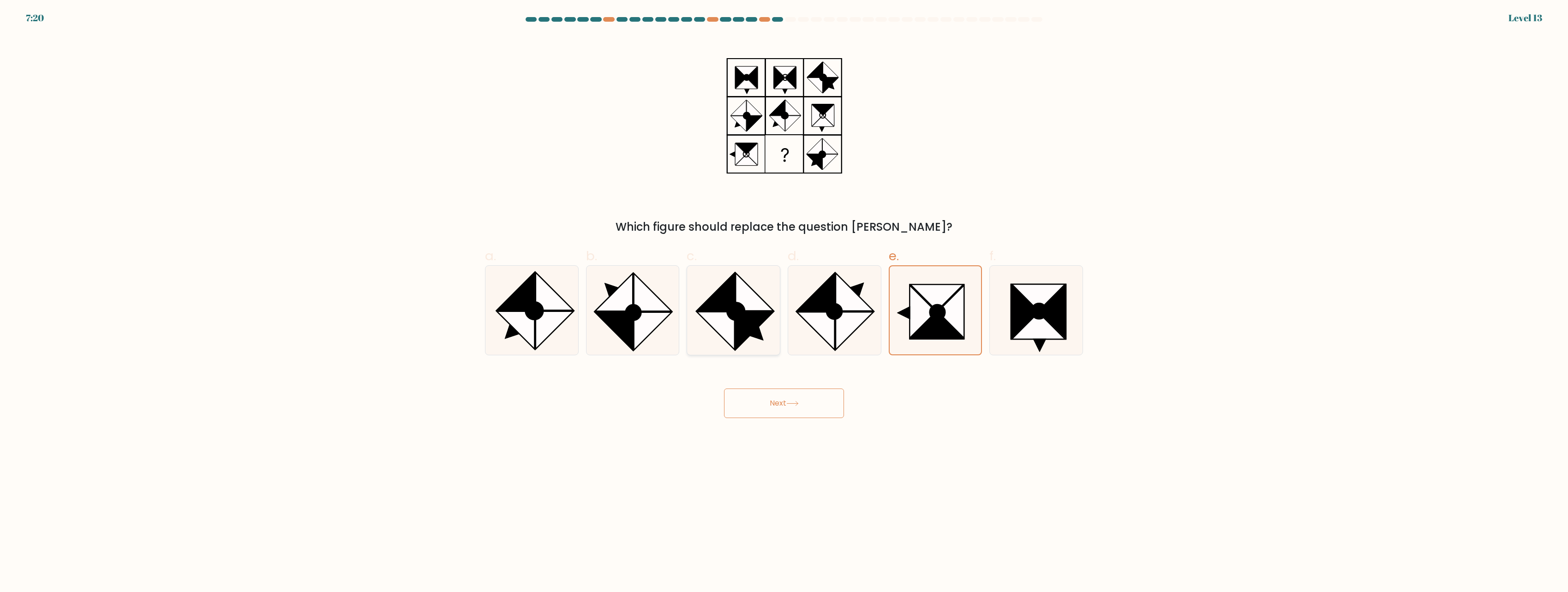
radio input "true"
click at [849, 314] on icon at bounding box center [854, 330] width 38 height 38
click at [785, 302] on input "d." at bounding box center [784, 299] width 1 height 6
radio input "true"
click at [797, 398] on button "Next" at bounding box center [783, 403] width 120 height 29
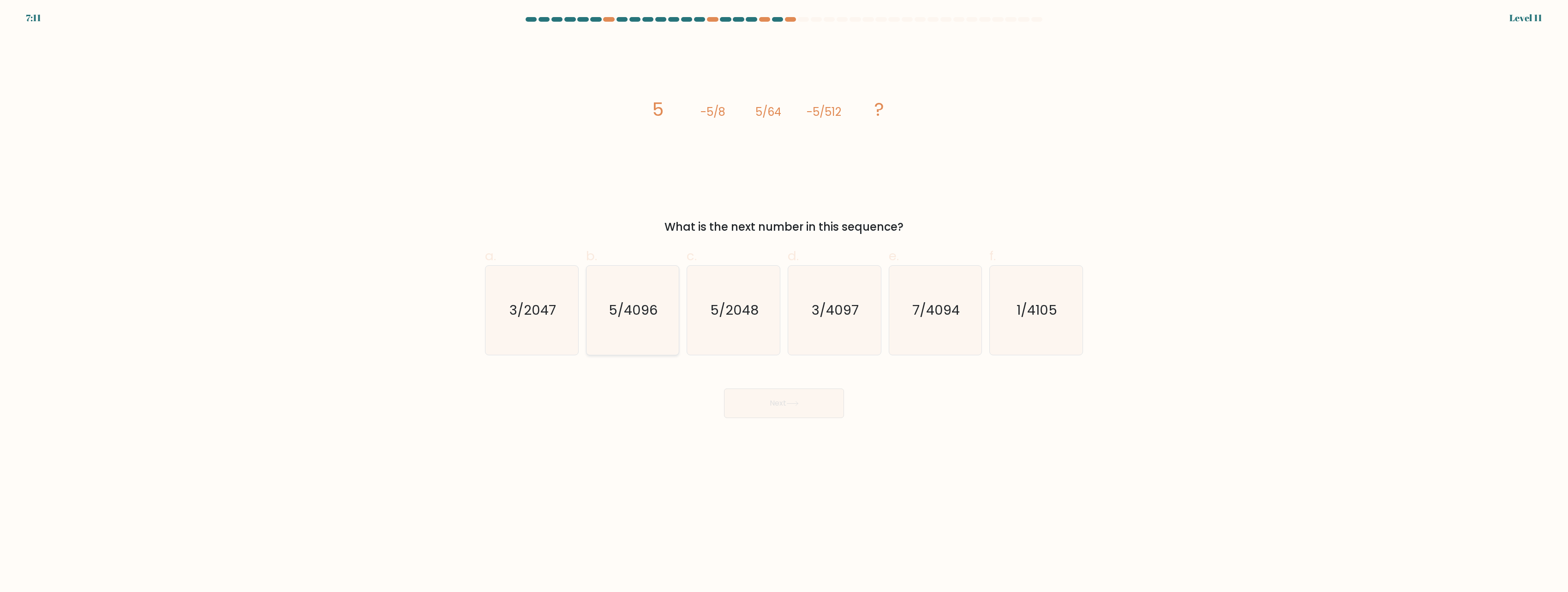
click at [644, 347] on icon "5/4096" at bounding box center [632, 310] width 89 height 89
click at [784, 302] on input "b. 5/4096" at bounding box center [784, 299] width 1 height 6
radio input "true"
click at [777, 399] on button "Next" at bounding box center [783, 403] width 120 height 29
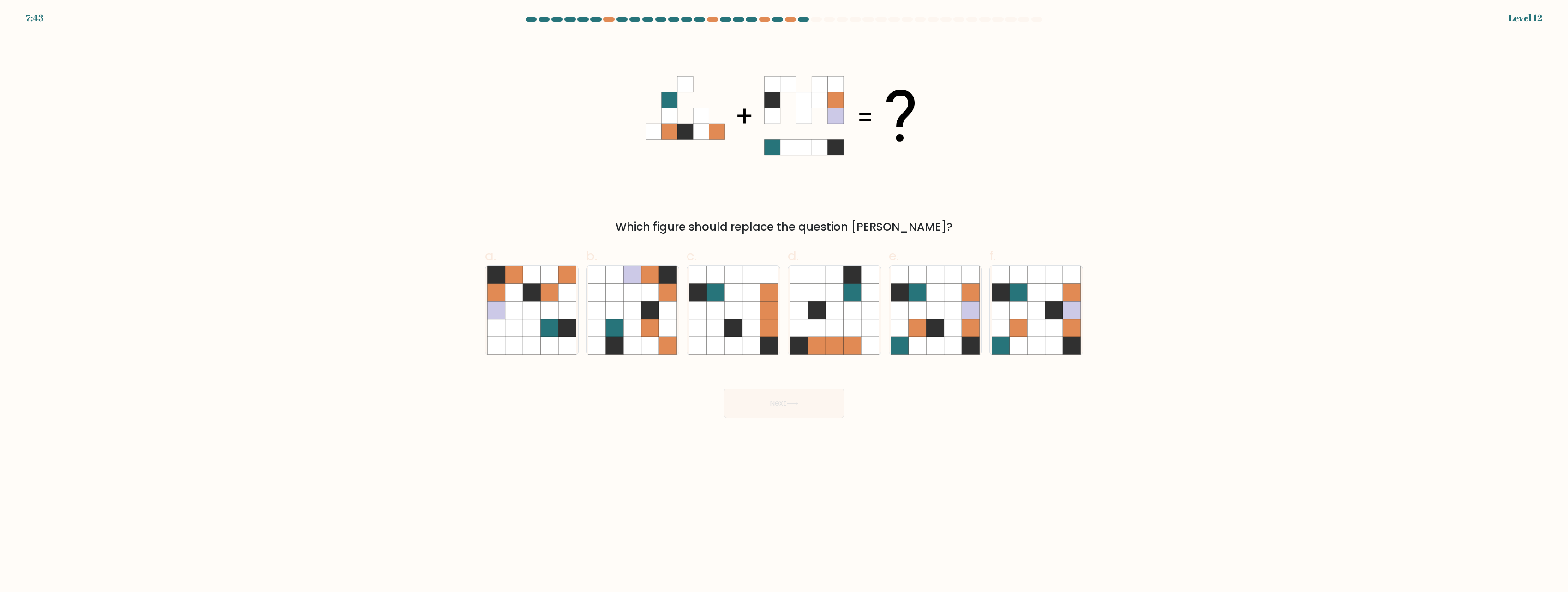
click at [901, 151] on icon at bounding box center [784, 115] width 277 height 161
click at [930, 337] on icon at bounding box center [935, 328] width 17 height 17
click at [785, 302] on input "e." at bounding box center [784, 299] width 1 height 6
radio input "true"
click at [795, 402] on icon at bounding box center [792, 403] width 13 height 5
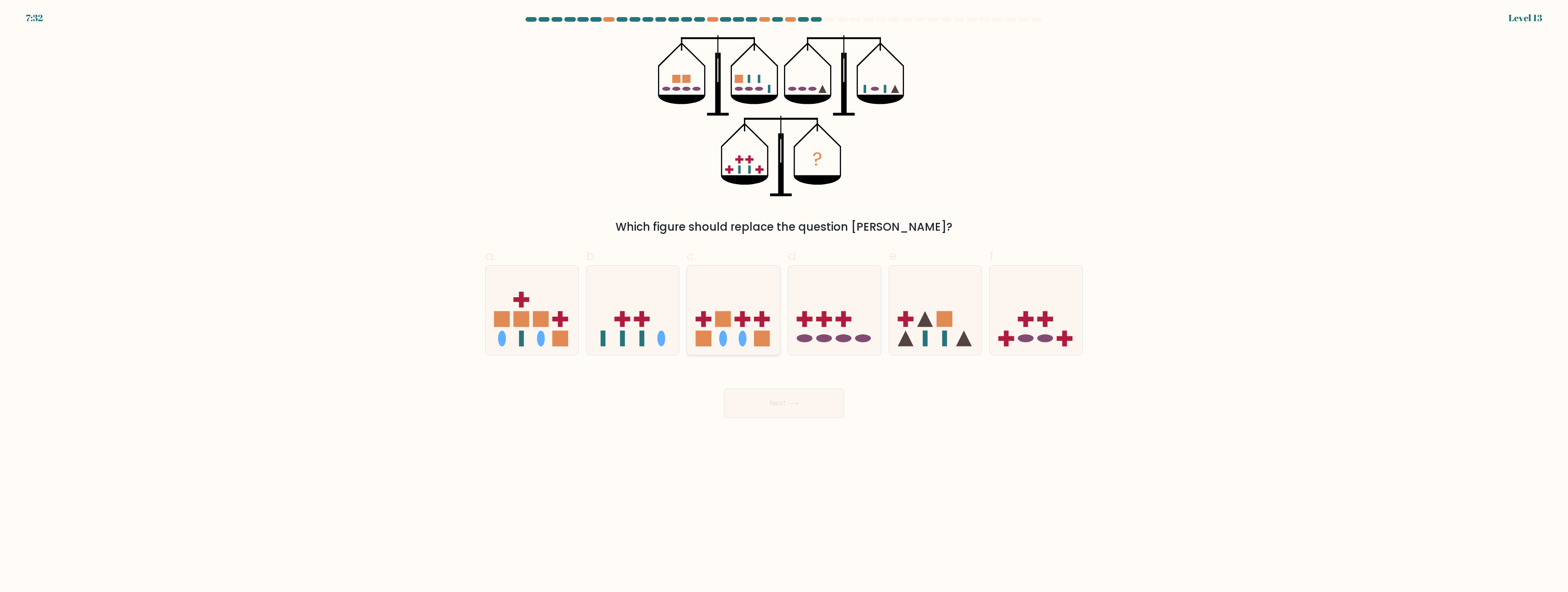
click at [759, 306] on icon at bounding box center [733, 310] width 93 height 77
click at [784, 302] on input "c." at bounding box center [784, 299] width 1 height 6
radio input "true"
click at [772, 402] on button "Next" at bounding box center [783, 403] width 120 height 29
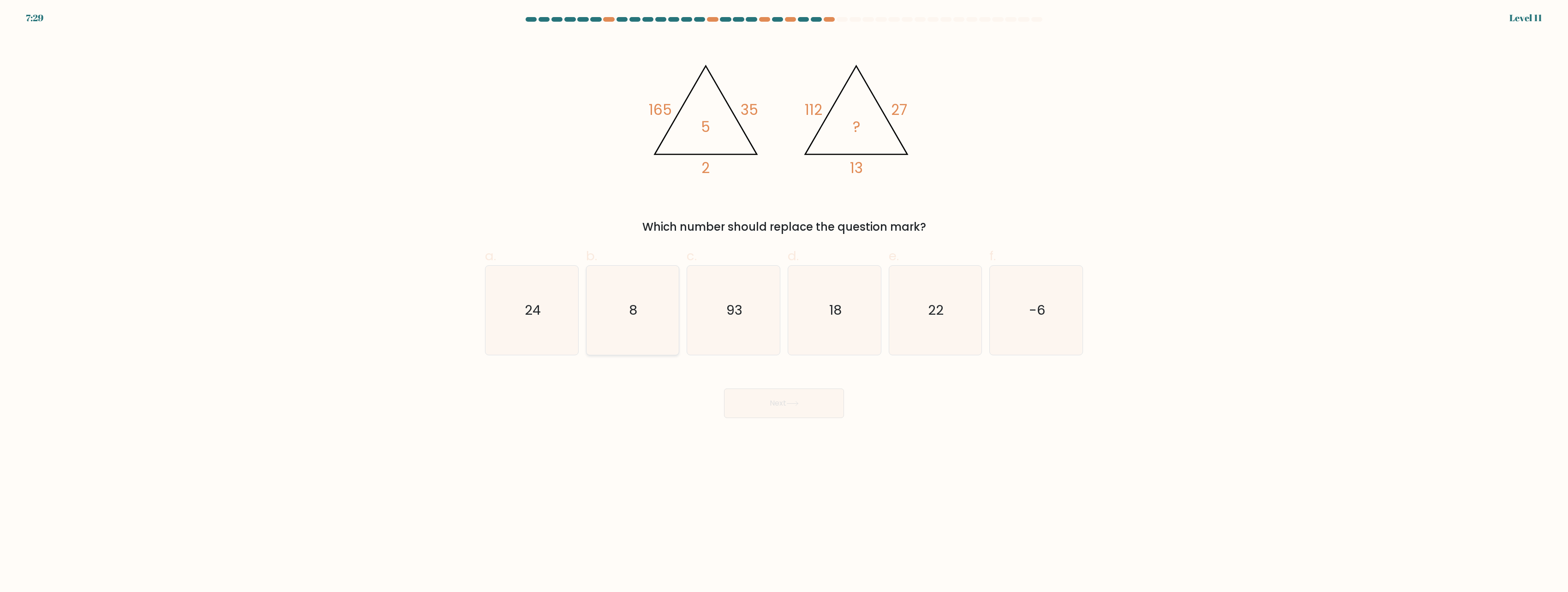
click at [626, 334] on icon "8" at bounding box center [632, 310] width 89 height 89
click at [784, 302] on input "b. 8" at bounding box center [784, 299] width 1 height 6
radio input "true"
click at [794, 410] on button "Next" at bounding box center [783, 403] width 120 height 29
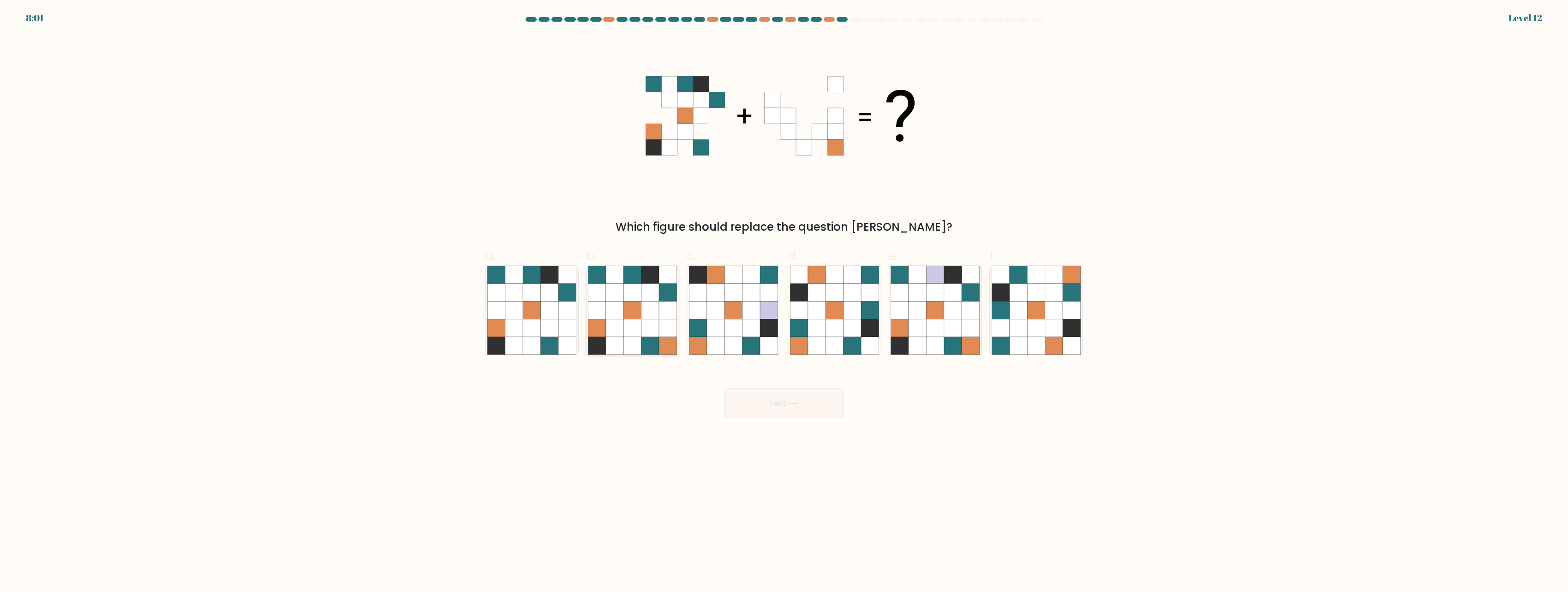
click at [602, 336] on icon at bounding box center [597, 328] width 17 height 17
click at [784, 302] on input "b." at bounding box center [784, 299] width 1 height 6
radio input "true"
click at [780, 400] on button "Next" at bounding box center [783, 403] width 120 height 29
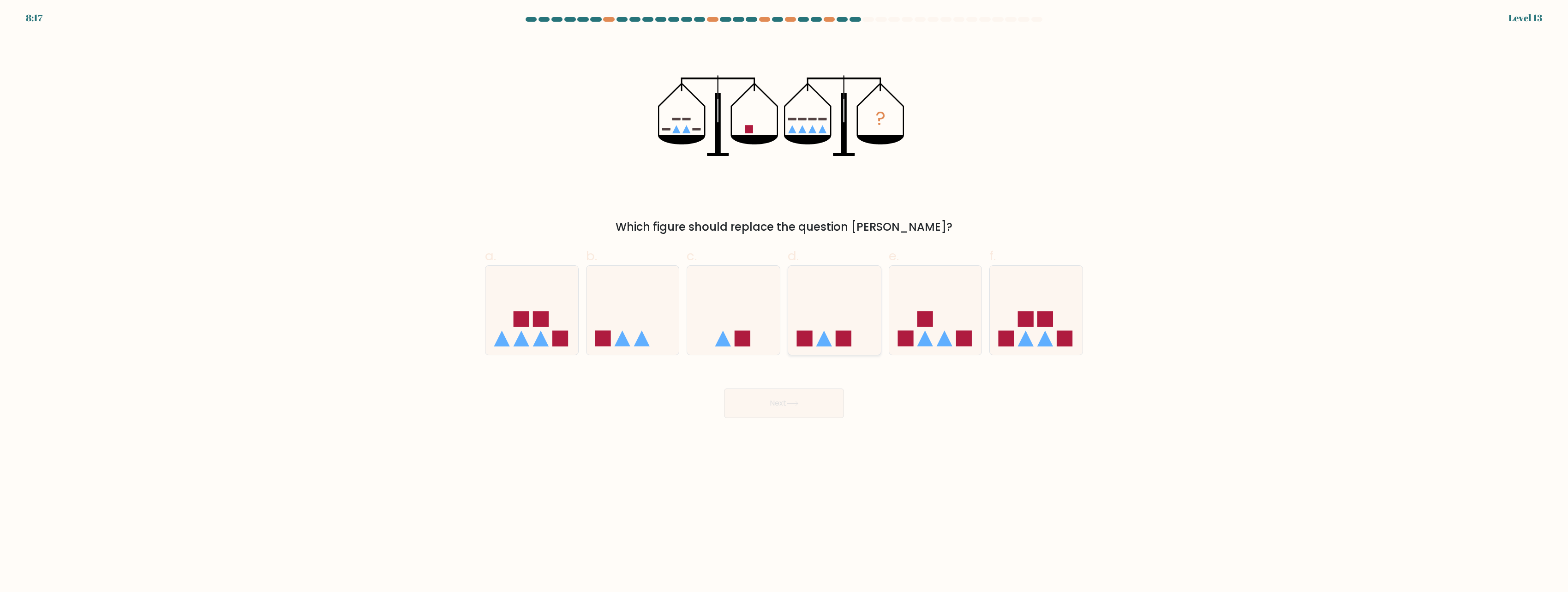
click at [839, 309] on icon at bounding box center [834, 310] width 93 height 77
click at [785, 302] on input "d." at bounding box center [784, 299] width 1 height 6
radio input "true"
click at [828, 304] on icon at bounding box center [834, 310] width 92 height 76
click at [785, 302] on input "d." at bounding box center [784, 299] width 1 height 6
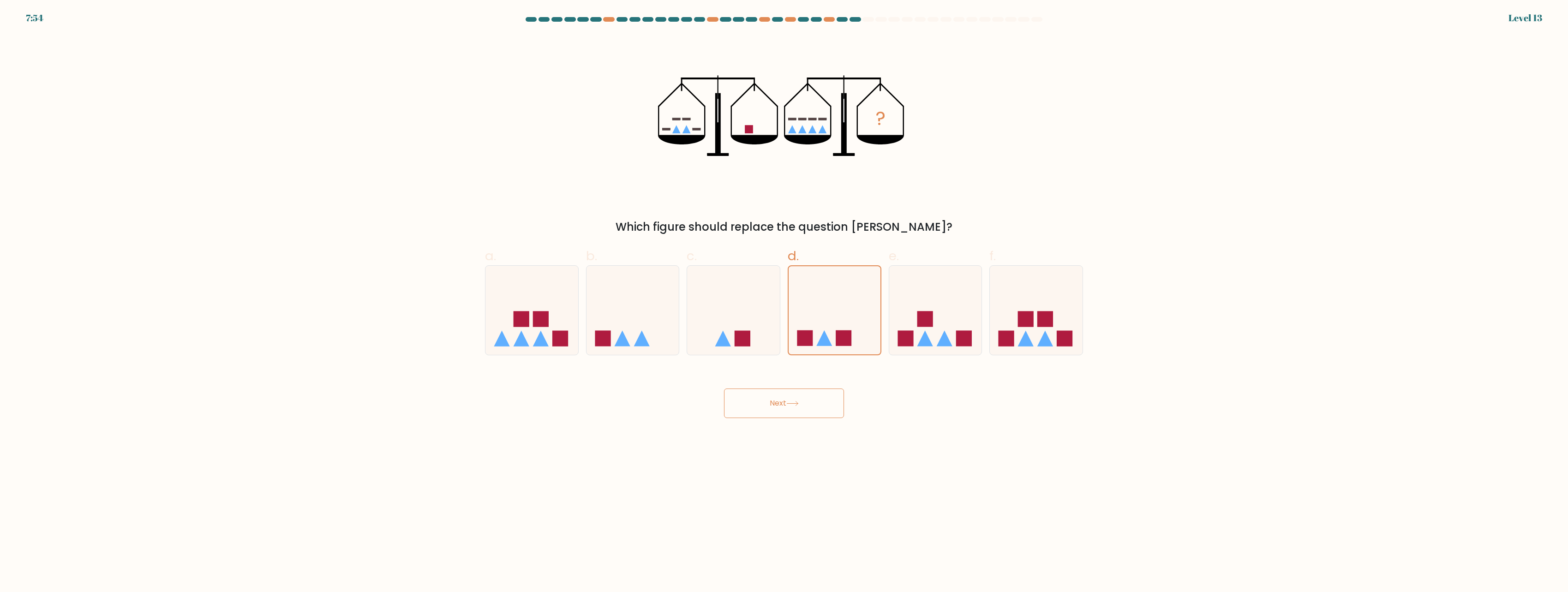
click at [803, 407] on button "Next" at bounding box center [783, 403] width 120 height 29
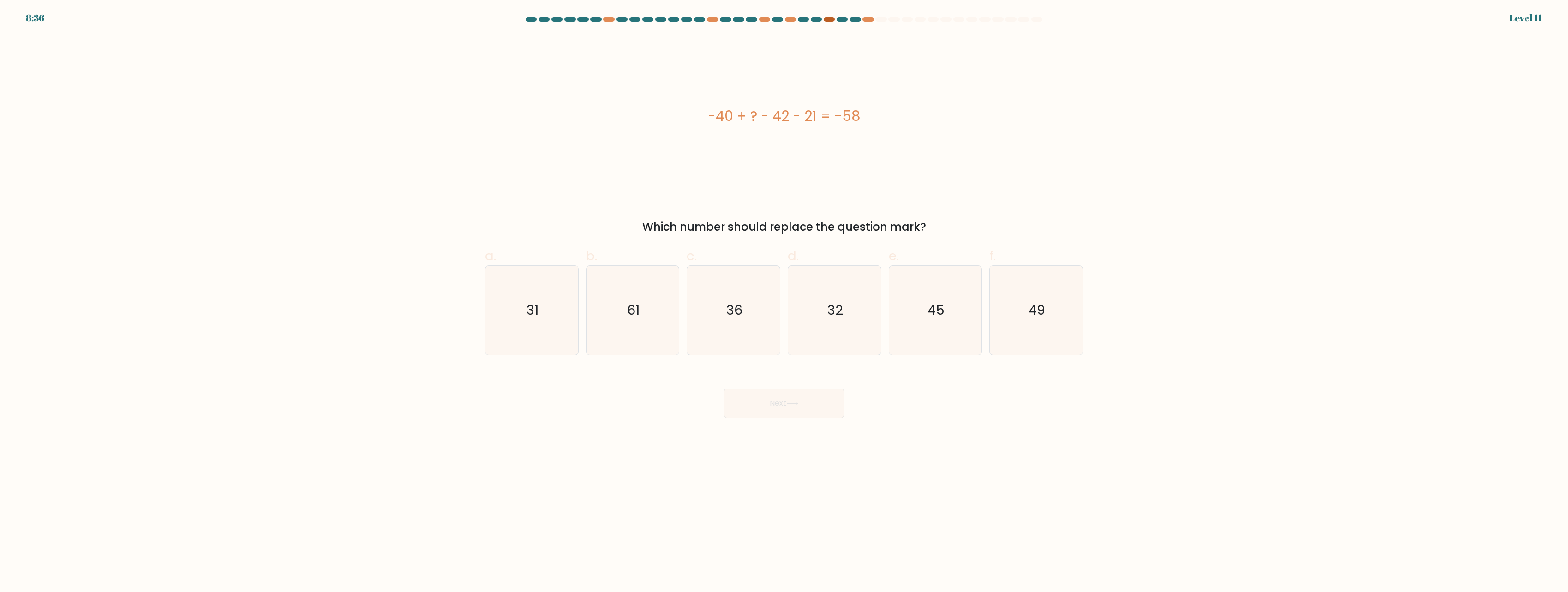
click at [826, 21] on div at bounding box center [829, 19] width 11 height 5
click at [865, 21] on div at bounding box center [868, 19] width 11 height 5
drag, startPoint x: 953, startPoint y: 332, endPoint x: 916, endPoint y: 349, distance: 40.7
click at [953, 332] on icon "45" at bounding box center [935, 310] width 89 height 89
click at [785, 302] on input "e. 45" at bounding box center [784, 299] width 1 height 6
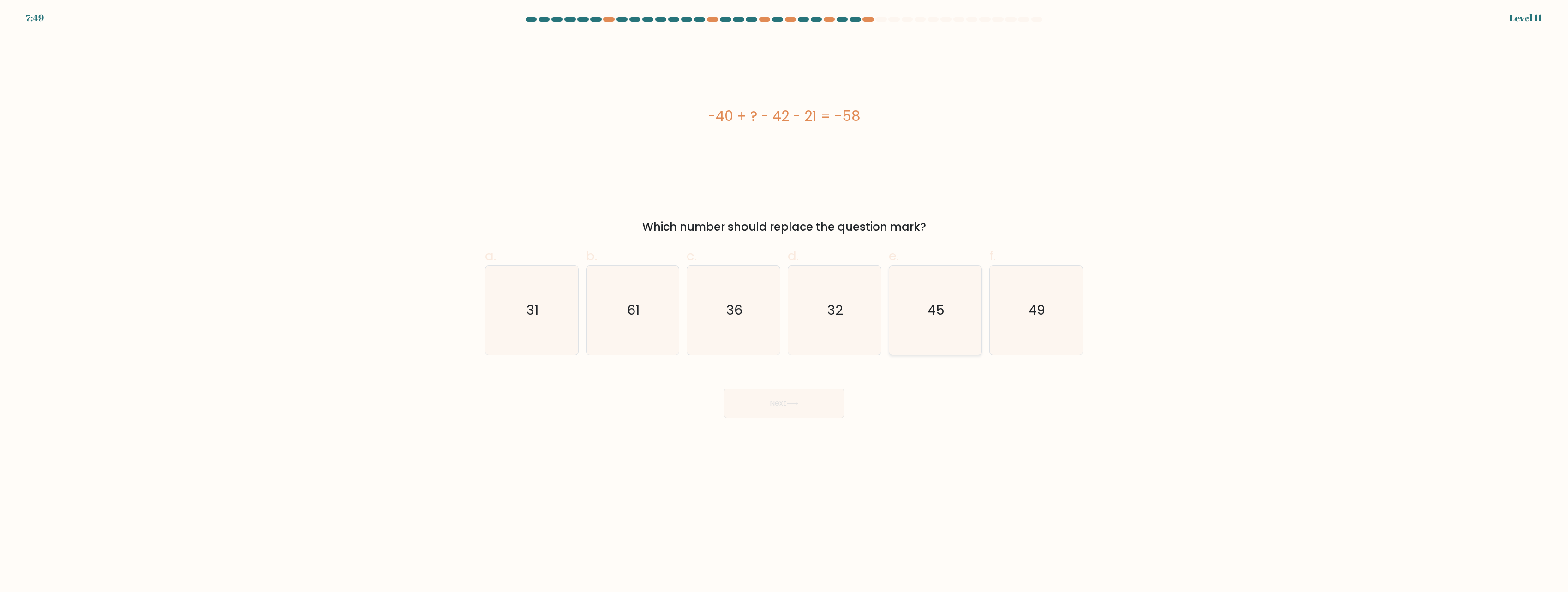
radio input "true"
click at [809, 411] on button "Next" at bounding box center [783, 403] width 120 height 29
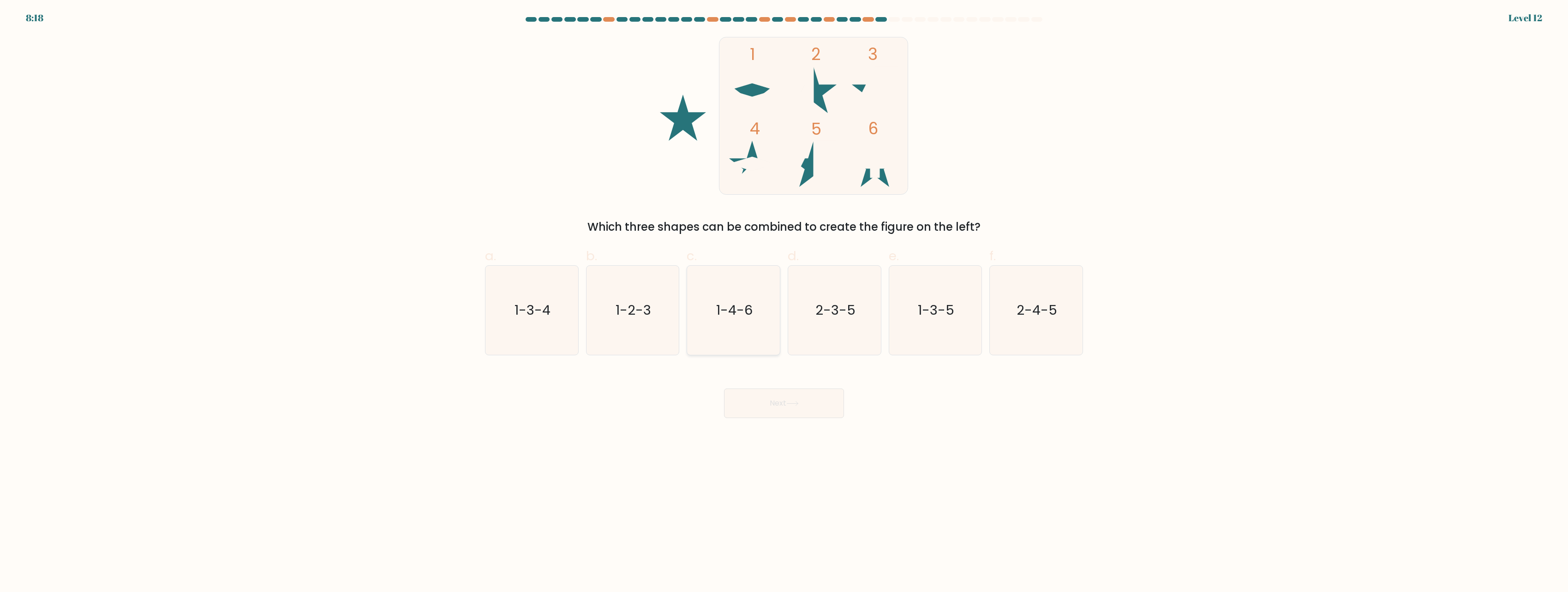
click at [731, 320] on icon "1-4-6" at bounding box center [733, 310] width 89 height 89
click at [784, 302] on input "c. 1-4-6" at bounding box center [784, 299] width 1 height 6
radio input "true"
click at [787, 410] on button "Next" at bounding box center [783, 403] width 120 height 29
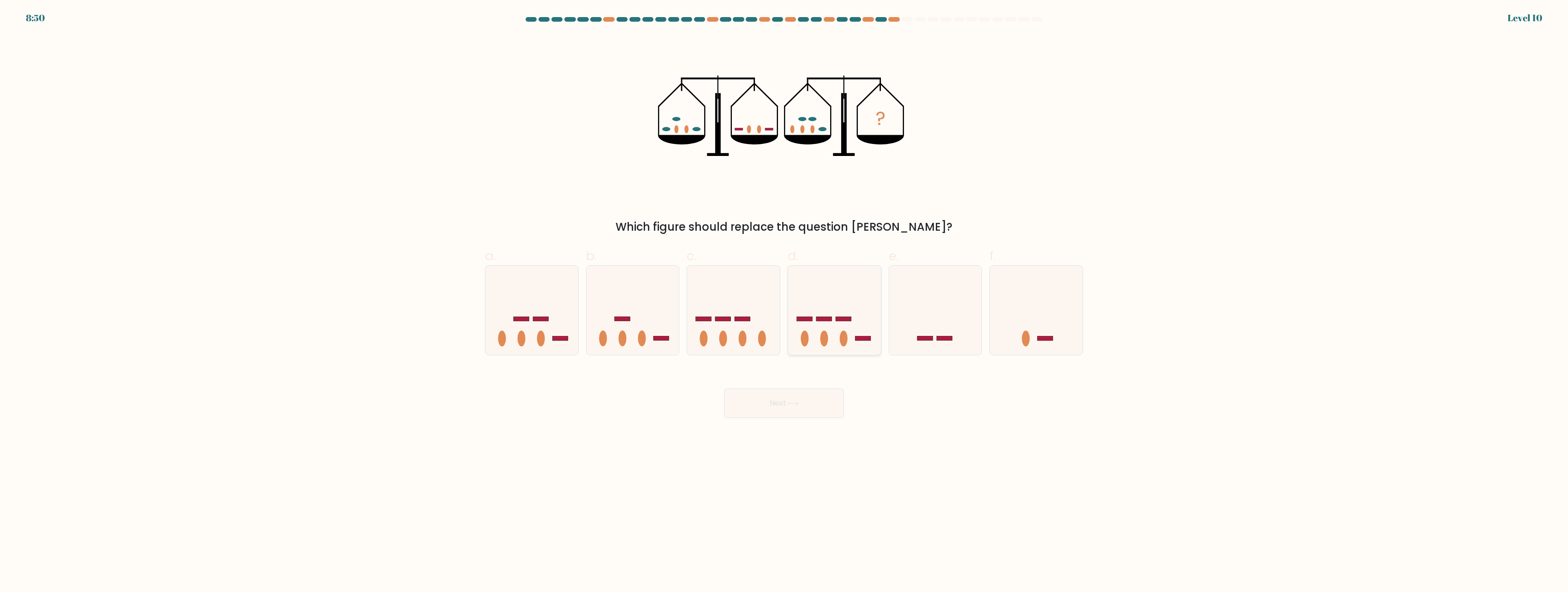
click at [825, 313] on icon at bounding box center [834, 310] width 93 height 77
click at [785, 302] on input "d." at bounding box center [784, 299] width 1 height 6
radio input "true"
click at [725, 318] on rect at bounding box center [722, 318] width 15 height 5
click at [784, 302] on input "c." at bounding box center [784, 299] width 1 height 6
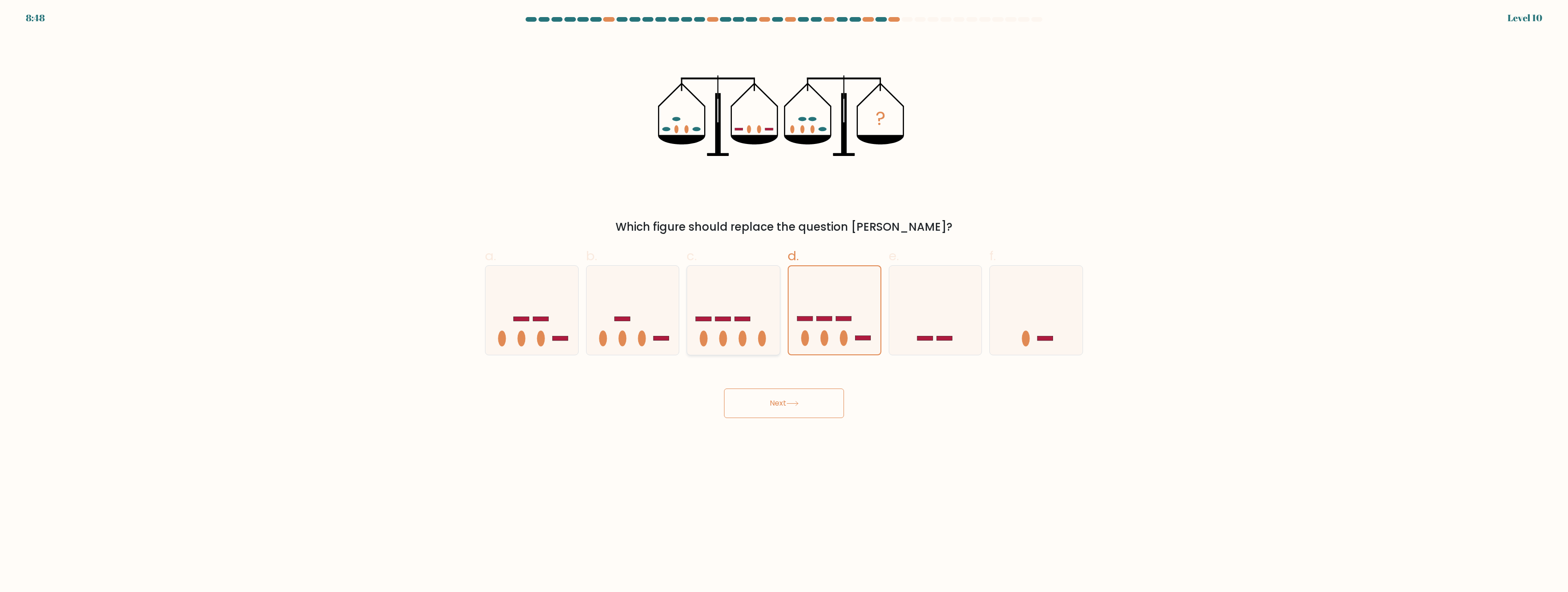
radio input "true"
click at [811, 313] on icon at bounding box center [834, 310] width 93 height 77
click at [785, 302] on input "d." at bounding box center [784, 299] width 1 height 6
radio input "true"
click at [615, 319] on rect at bounding box center [622, 318] width 15 height 5
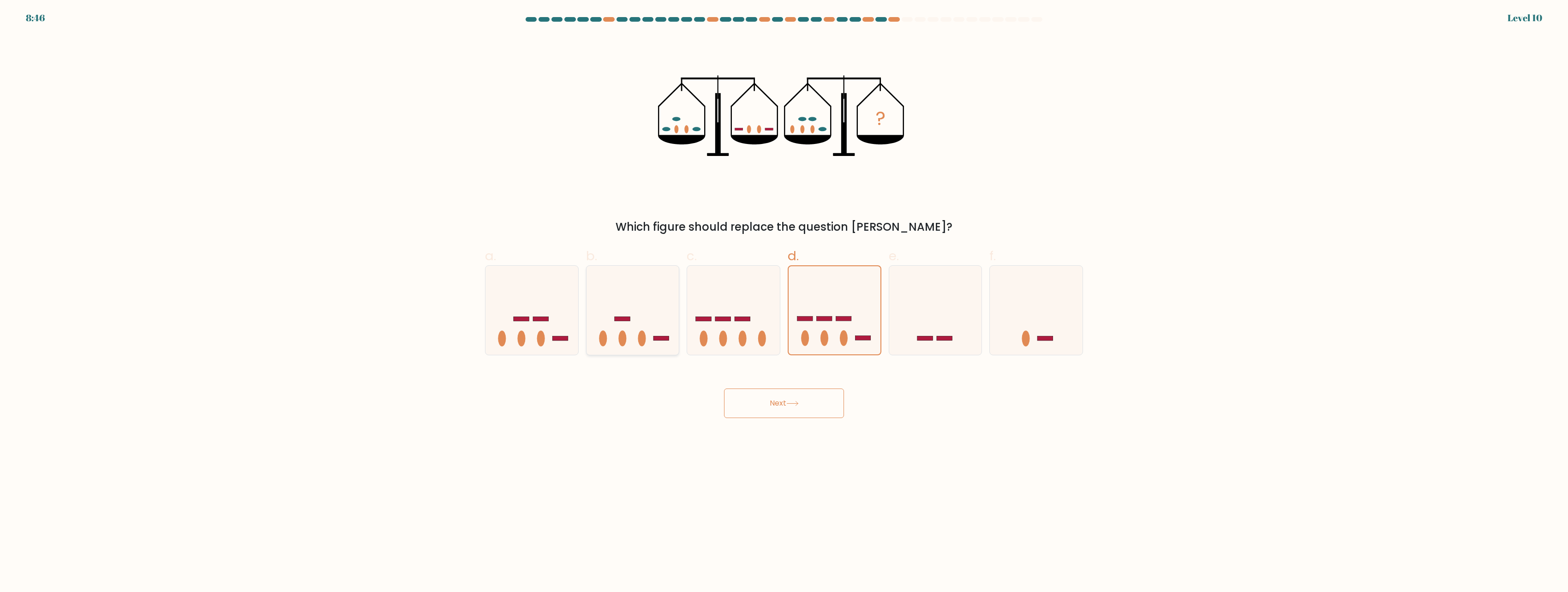
click at [784, 302] on input "b." at bounding box center [784, 299] width 1 height 6
radio input "true"
click at [527, 312] on icon at bounding box center [532, 310] width 93 height 77
click at [784, 302] on input "a." at bounding box center [784, 299] width 1 height 6
radio input "true"
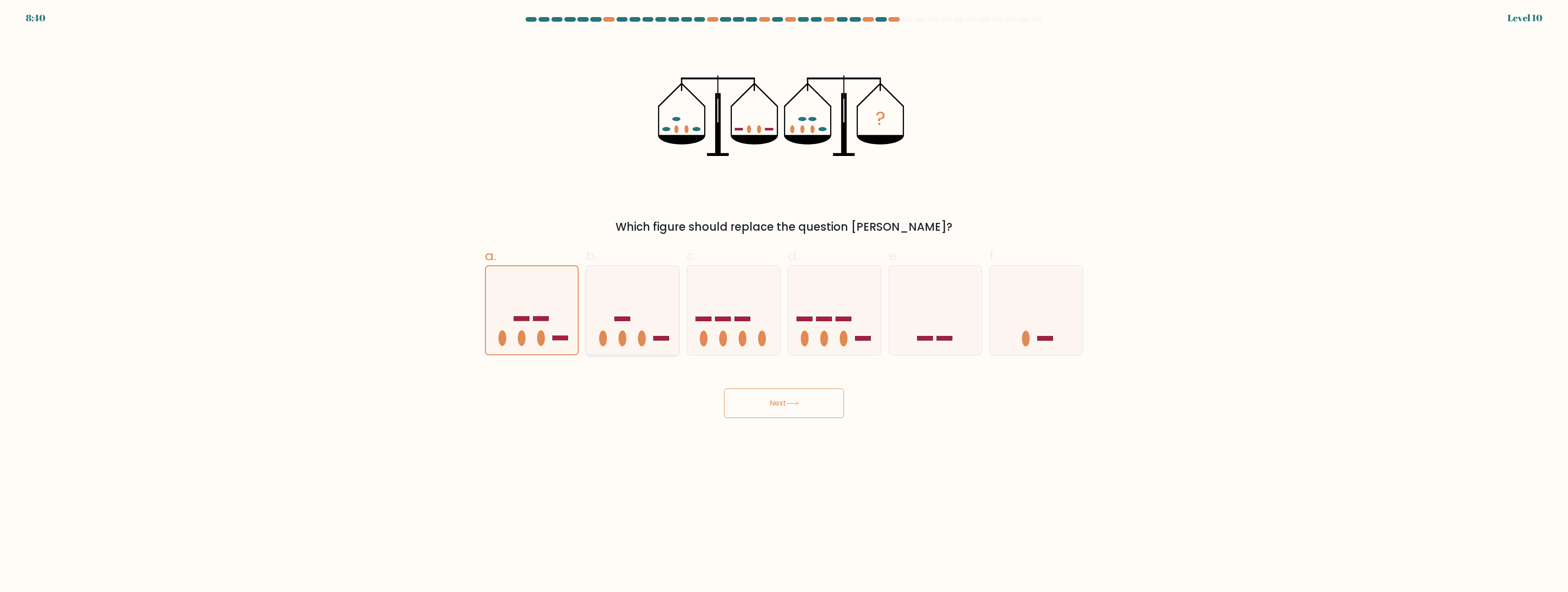
click at [626, 300] on icon at bounding box center [633, 310] width 93 height 77
click at [784, 300] on input "b." at bounding box center [784, 299] width 1 height 6
radio input "true"
click at [522, 312] on icon at bounding box center [532, 310] width 93 height 77
click at [784, 302] on input "a." at bounding box center [784, 299] width 1 height 6
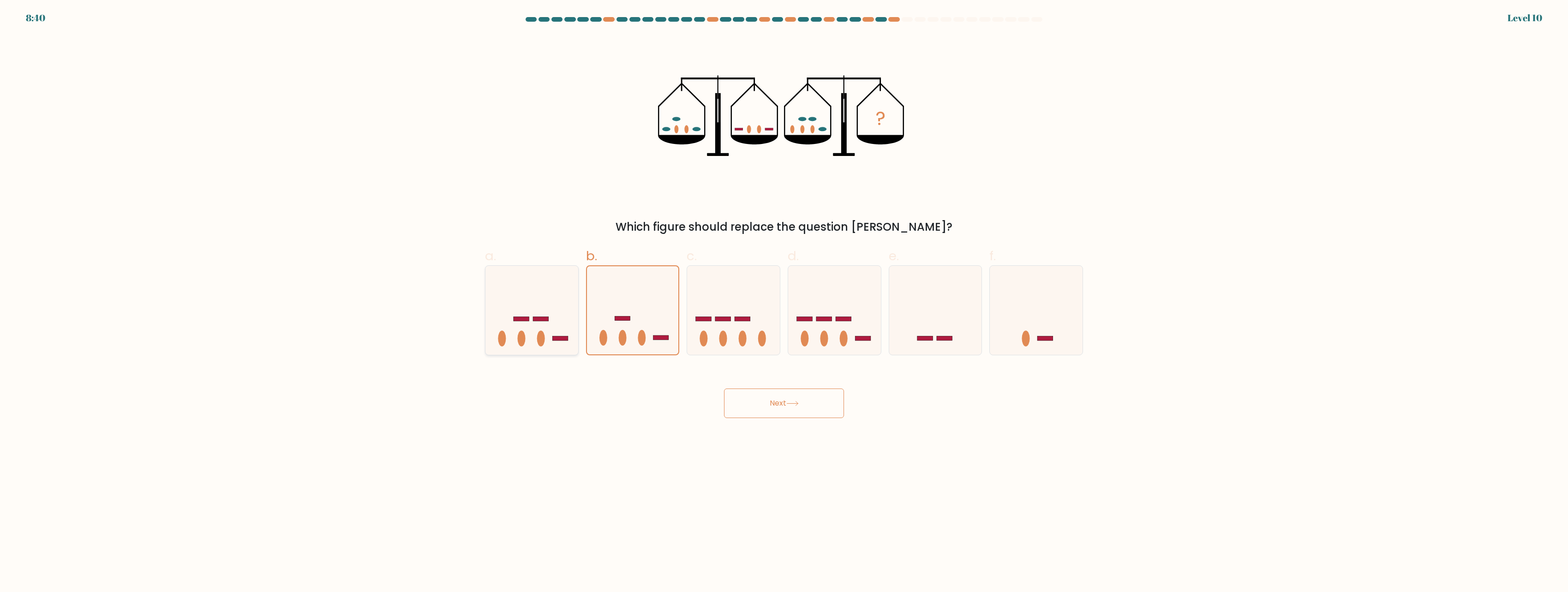
radio input "true"
click at [605, 312] on icon at bounding box center [633, 310] width 93 height 77
click at [784, 302] on input "b." at bounding box center [784, 299] width 1 height 6
radio input "true"
click at [785, 408] on button "Next" at bounding box center [783, 403] width 120 height 29
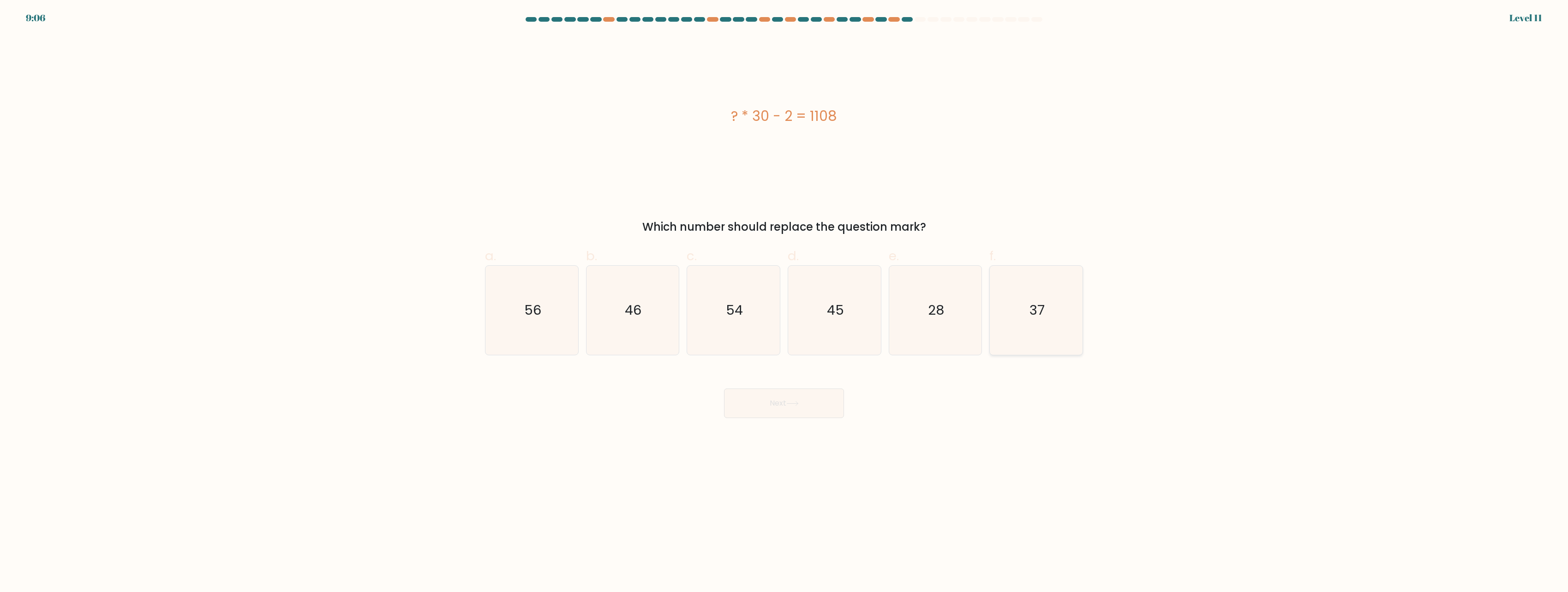
click at [1052, 317] on icon "37" at bounding box center [1036, 310] width 89 height 89
click at [785, 302] on input "f. 37" at bounding box center [784, 299] width 1 height 6
radio input "true"
click at [819, 405] on button "Next" at bounding box center [783, 403] width 120 height 29
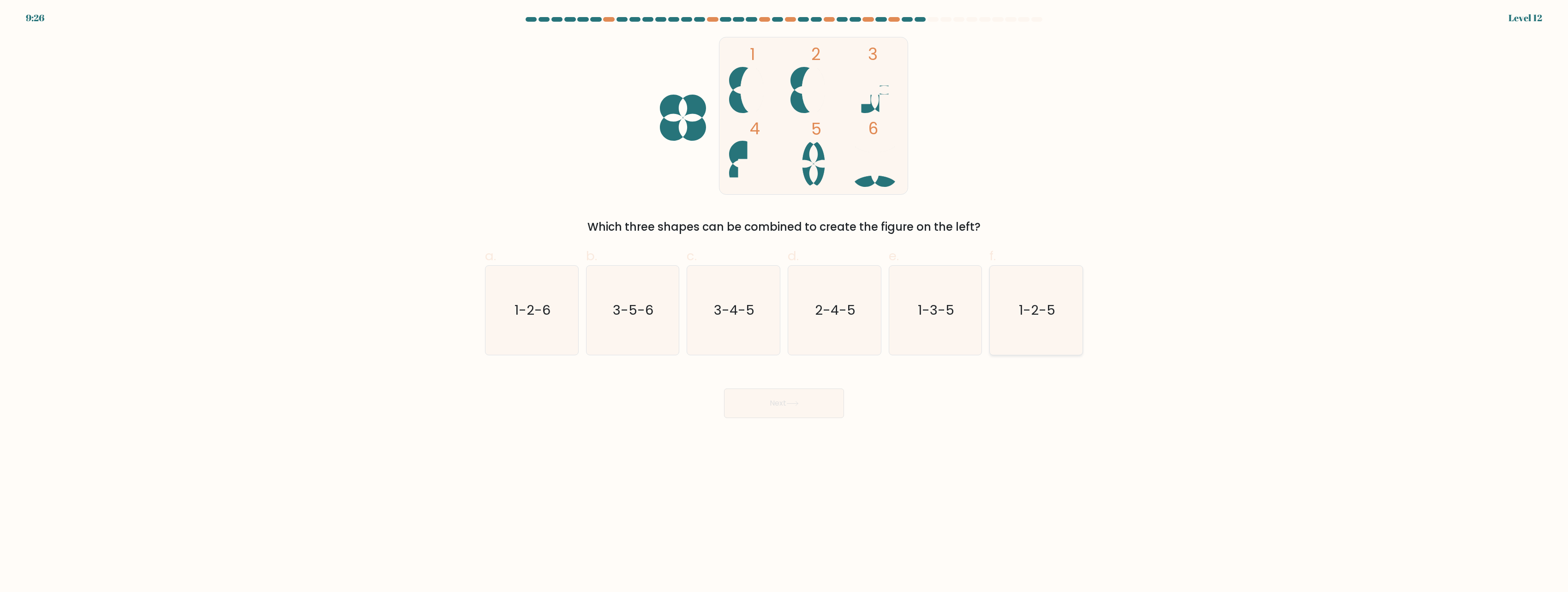
click at [1046, 331] on icon "1-2-5" at bounding box center [1036, 310] width 89 height 89
click at [785, 302] on input "f. 1-2-5" at bounding box center [784, 299] width 1 height 6
radio input "true"
click at [816, 404] on button "Next" at bounding box center [783, 403] width 120 height 29
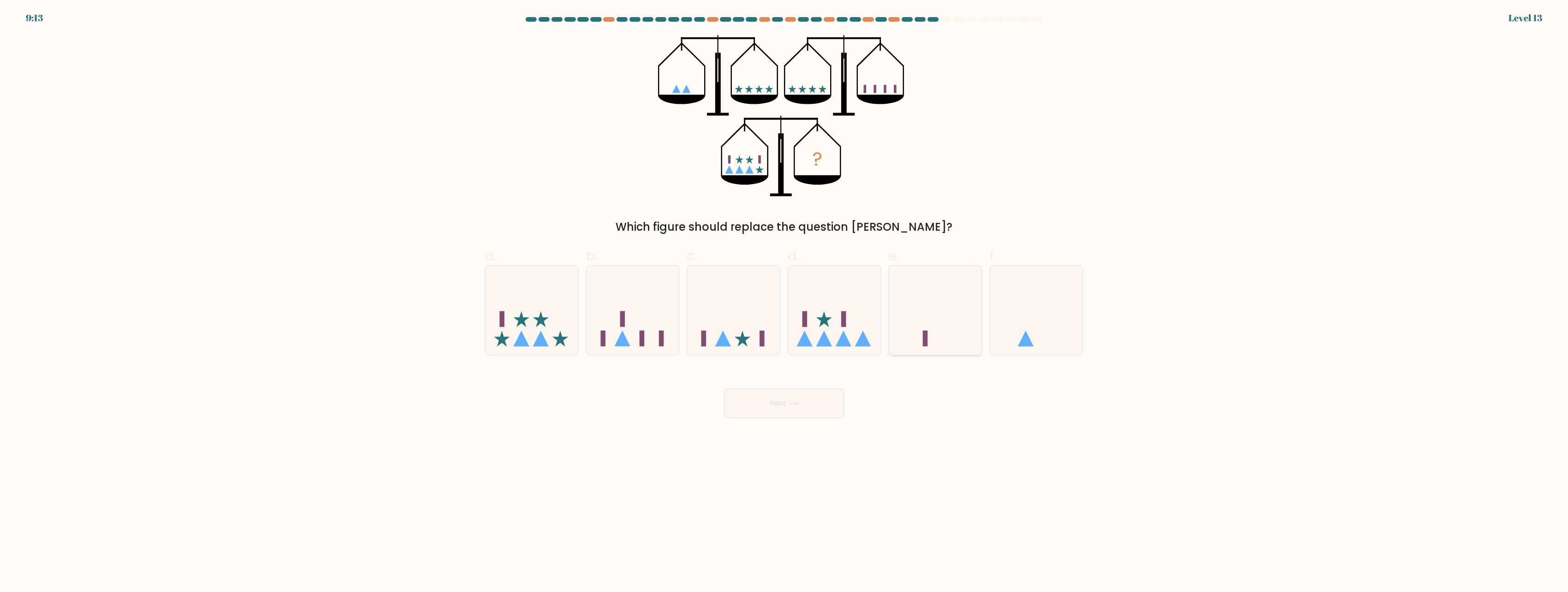
click at [920, 320] on icon at bounding box center [935, 310] width 93 height 77
click at [785, 302] on input "e." at bounding box center [784, 299] width 1 height 6
radio input "true"
click at [842, 323] on rect at bounding box center [844, 318] width 5 height 15
click at [785, 302] on input "d." at bounding box center [784, 299] width 1 height 6
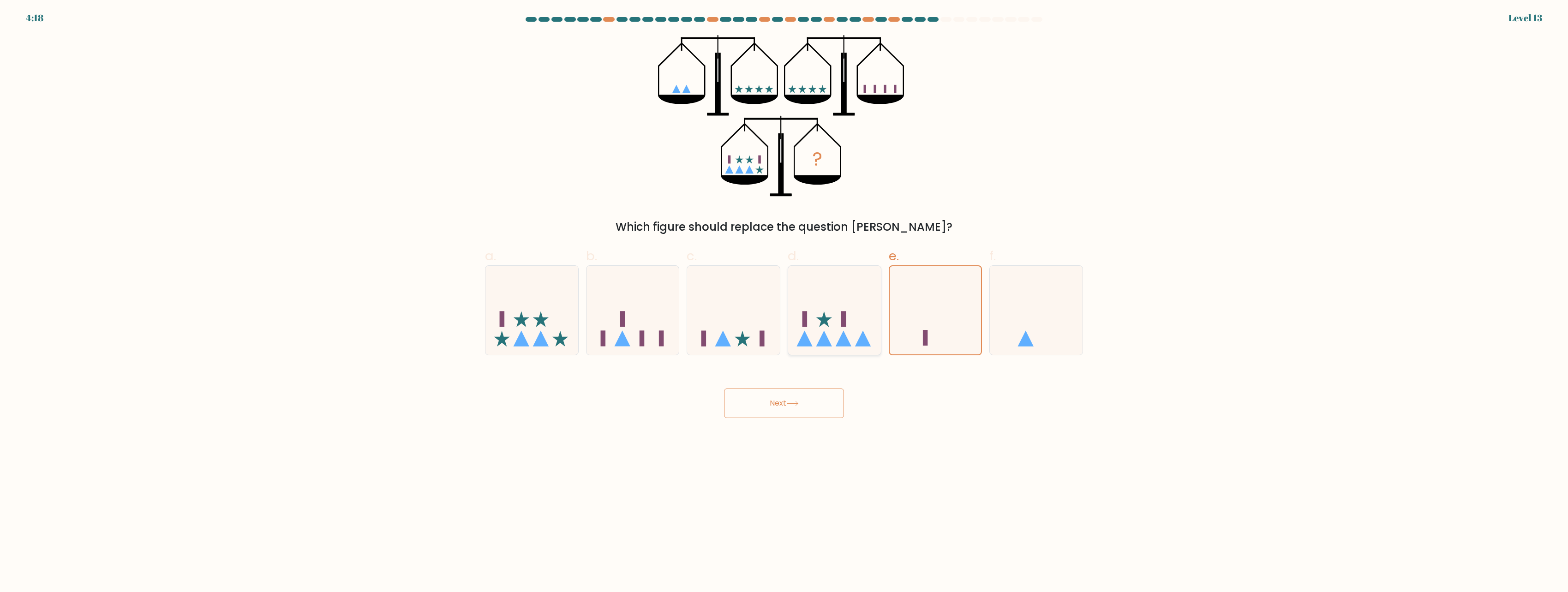
radio input "true"
click at [809, 404] on button "Next" at bounding box center [783, 403] width 120 height 29
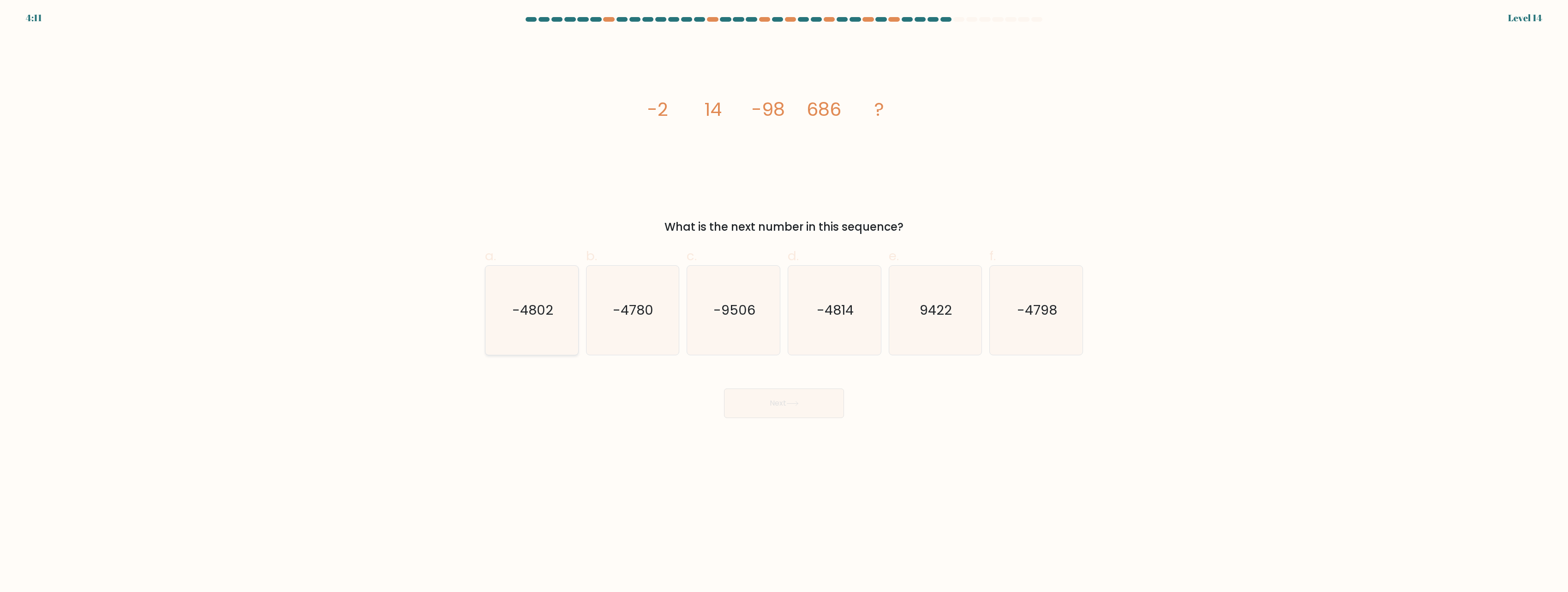
click at [547, 320] on icon "-4802" at bounding box center [531, 310] width 89 height 89
click at [784, 302] on input "a. -4802" at bounding box center [784, 299] width 1 height 6
radio input "true"
click at [787, 405] on button "Next" at bounding box center [783, 403] width 120 height 29
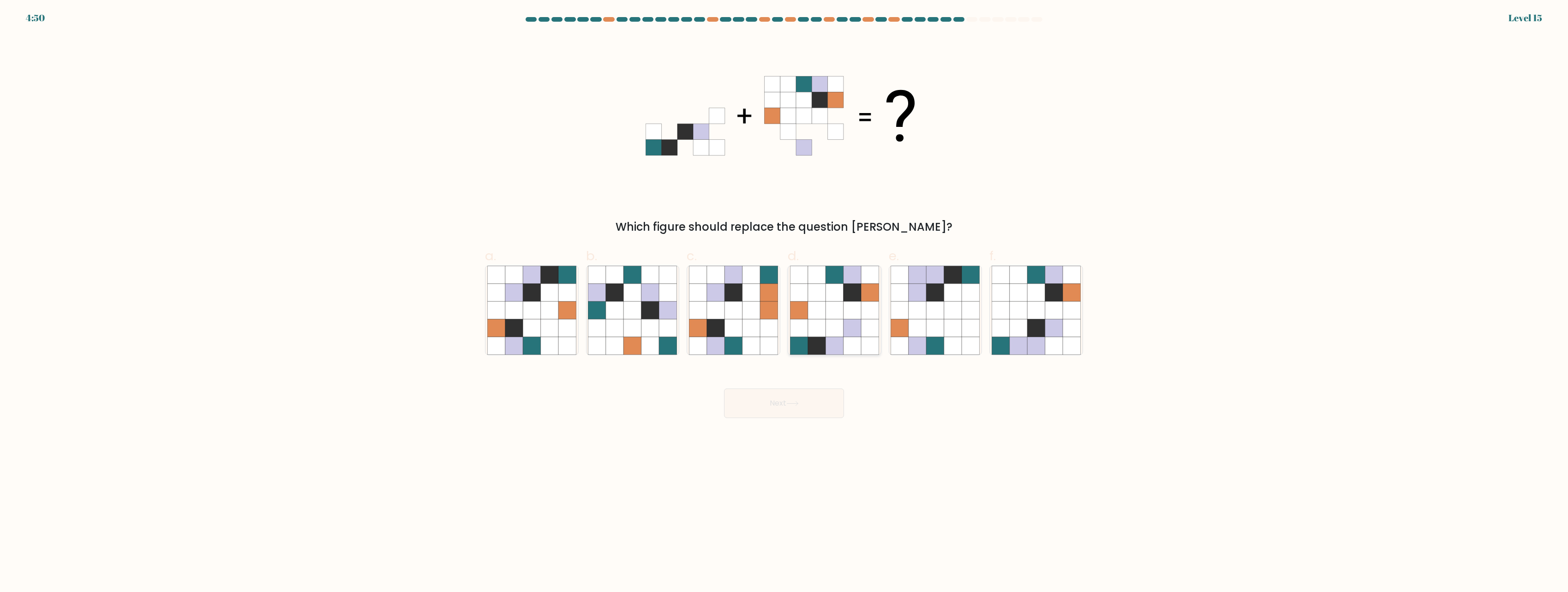
click at [840, 329] on icon at bounding box center [834, 328] width 17 height 17
click at [785, 302] on input "d." at bounding box center [784, 299] width 1 height 6
radio input "true"
click at [1074, 328] on icon at bounding box center [1072, 328] width 17 height 17
click at [785, 302] on input "f." at bounding box center [784, 299] width 1 height 6
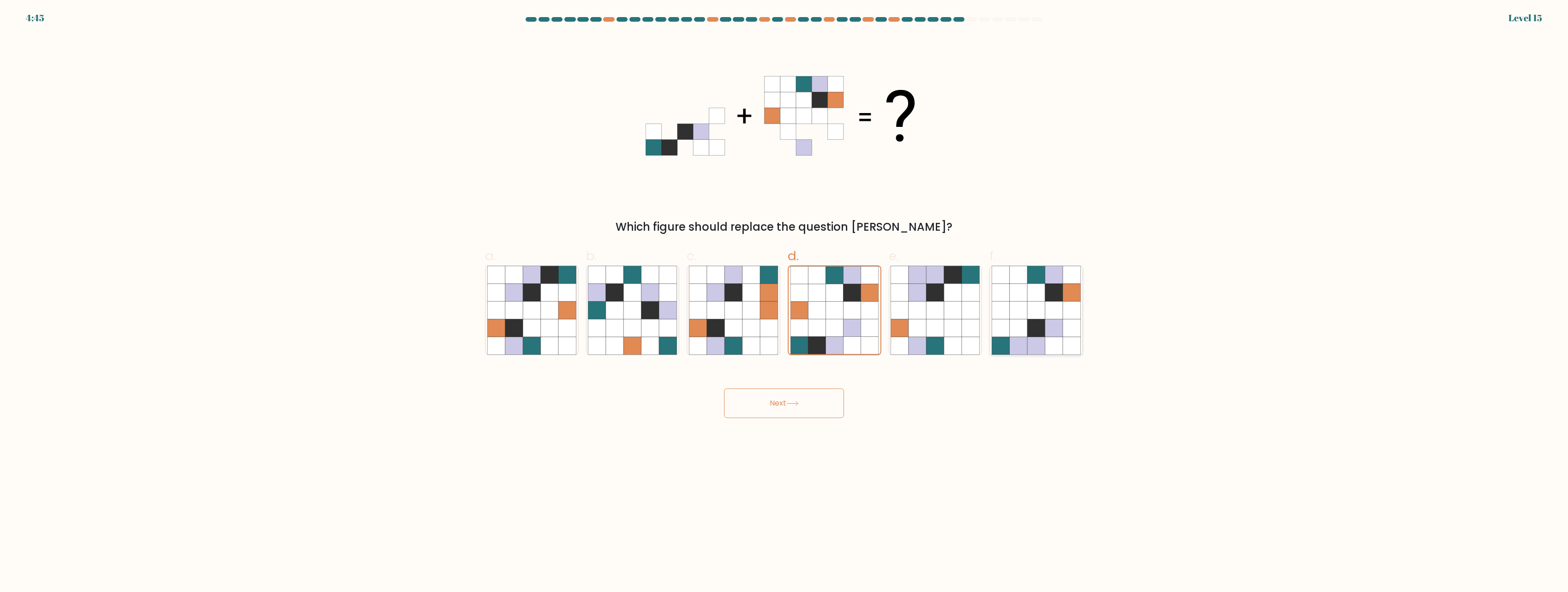
radio input "true"
click at [823, 338] on icon at bounding box center [817, 346] width 17 height 17
click at [785, 302] on input "d." at bounding box center [784, 299] width 1 height 6
radio input "true"
click at [837, 316] on icon at bounding box center [834, 310] width 17 height 17
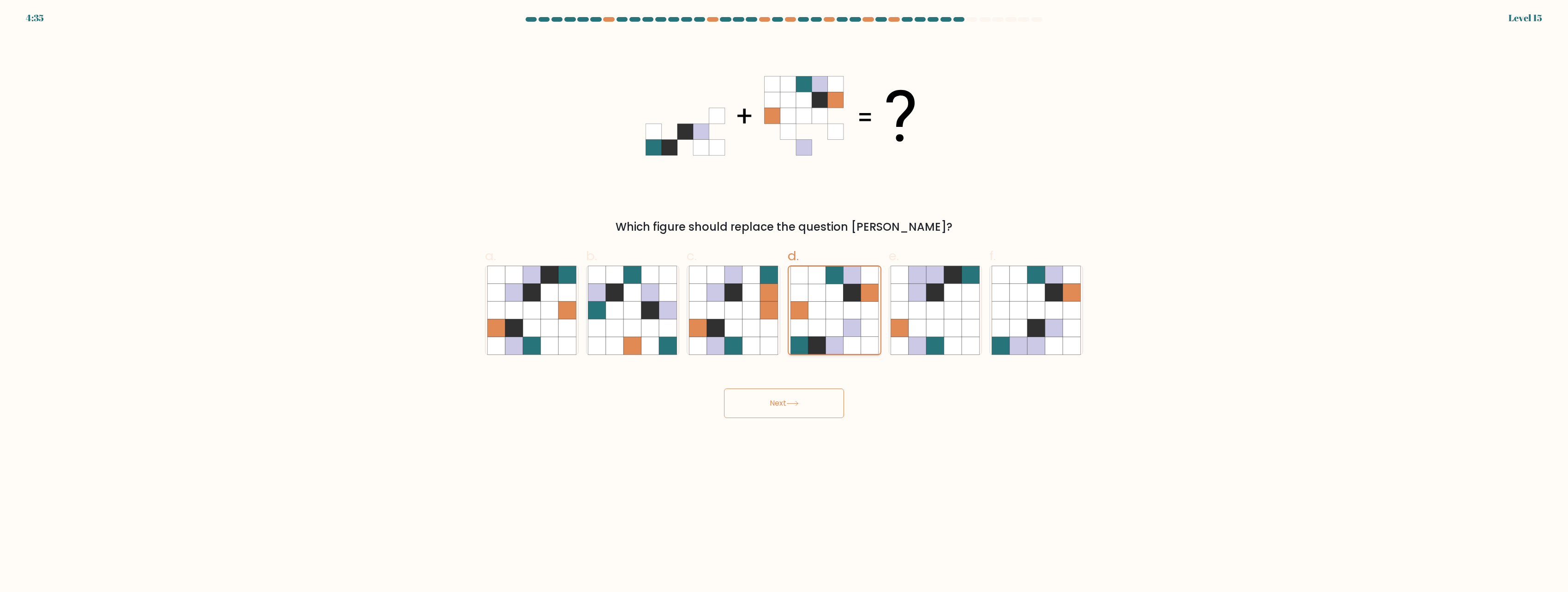
click at [785, 302] on input "d." at bounding box center [784, 299] width 1 height 6
click at [959, 312] on icon at bounding box center [953, 310] width 17 height 17
click at [785, 302] on input "e." at bounding box center [784, 299] width 1 height 6
radio input "true"
click at [847, 312] on icon at bounding box center [852, 310] width 17 height 17
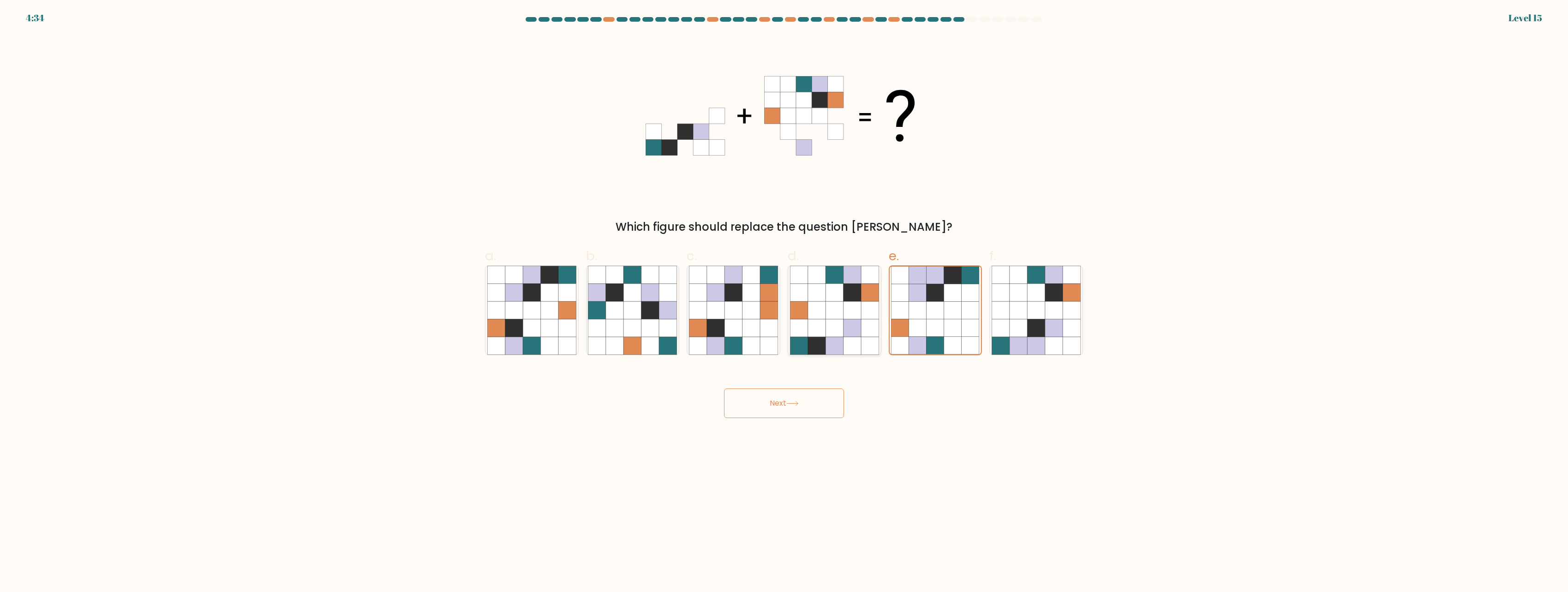
click at [785, 302] on input "d." at bounding box center [784, 299] width 1 height 6
radio input "true"
click at [807, 405] on button "Next" at bounding box center [783, 403] width 120 height 29
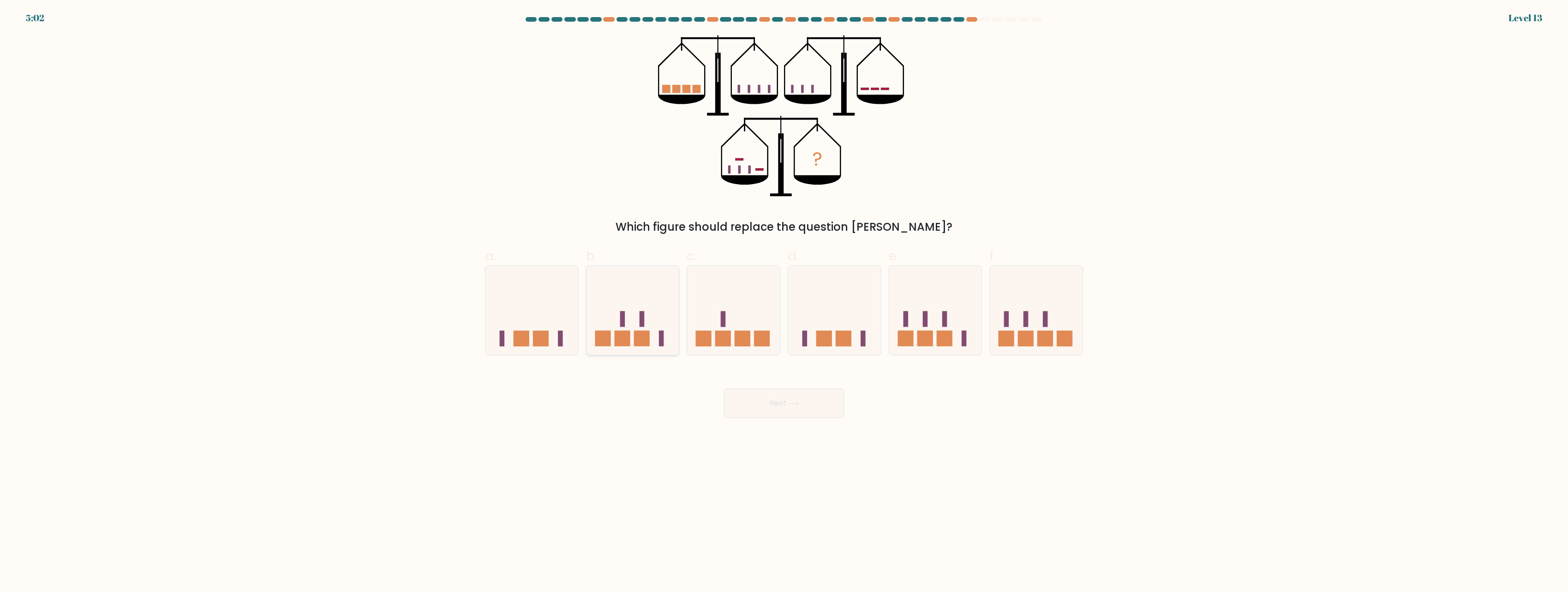
click at [661, 325] on icon at bounding box center [633, 310] width 93 height 77
click at [784, 302] on input "b." at bounding box center [784, 299] width 1 height 6
radio input "true"
click at [770, 408] on button "Next" at bounding box center [783, 403] width 120 height 29
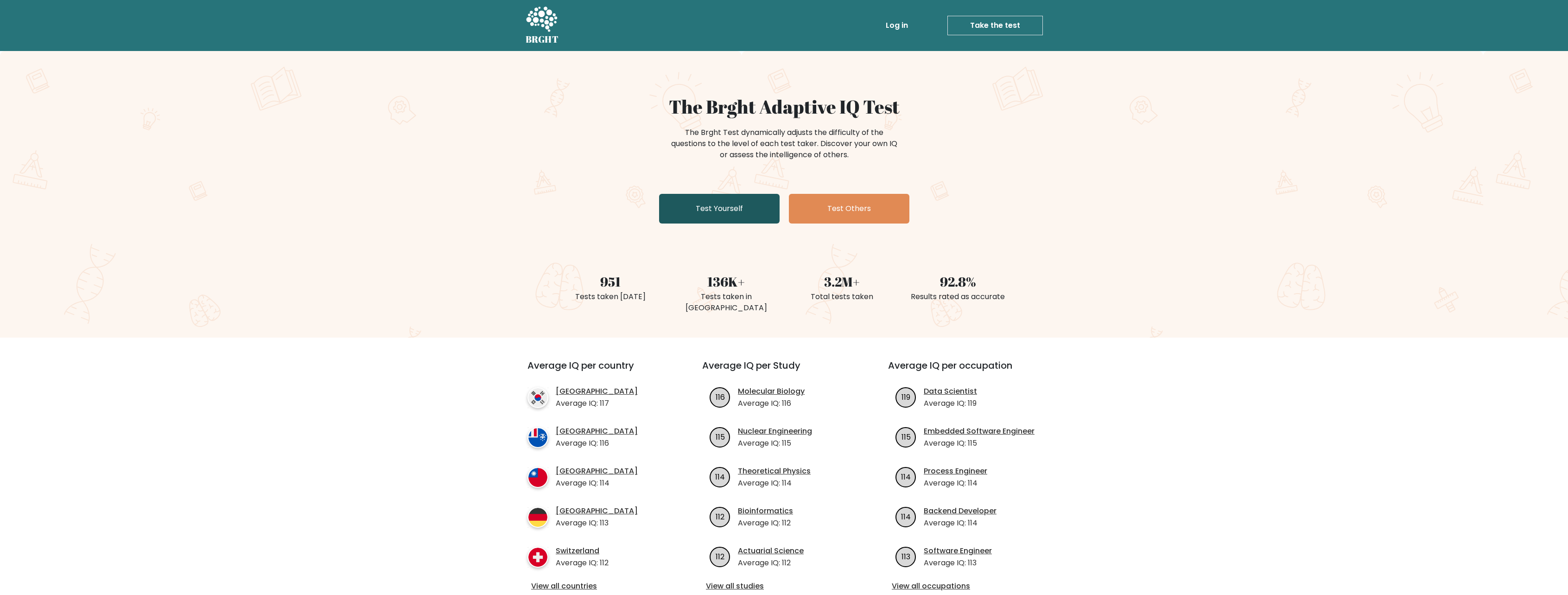
click at [728, 203] on link "Test Yourself" at bounding box center [719, 208] width 120 height 30
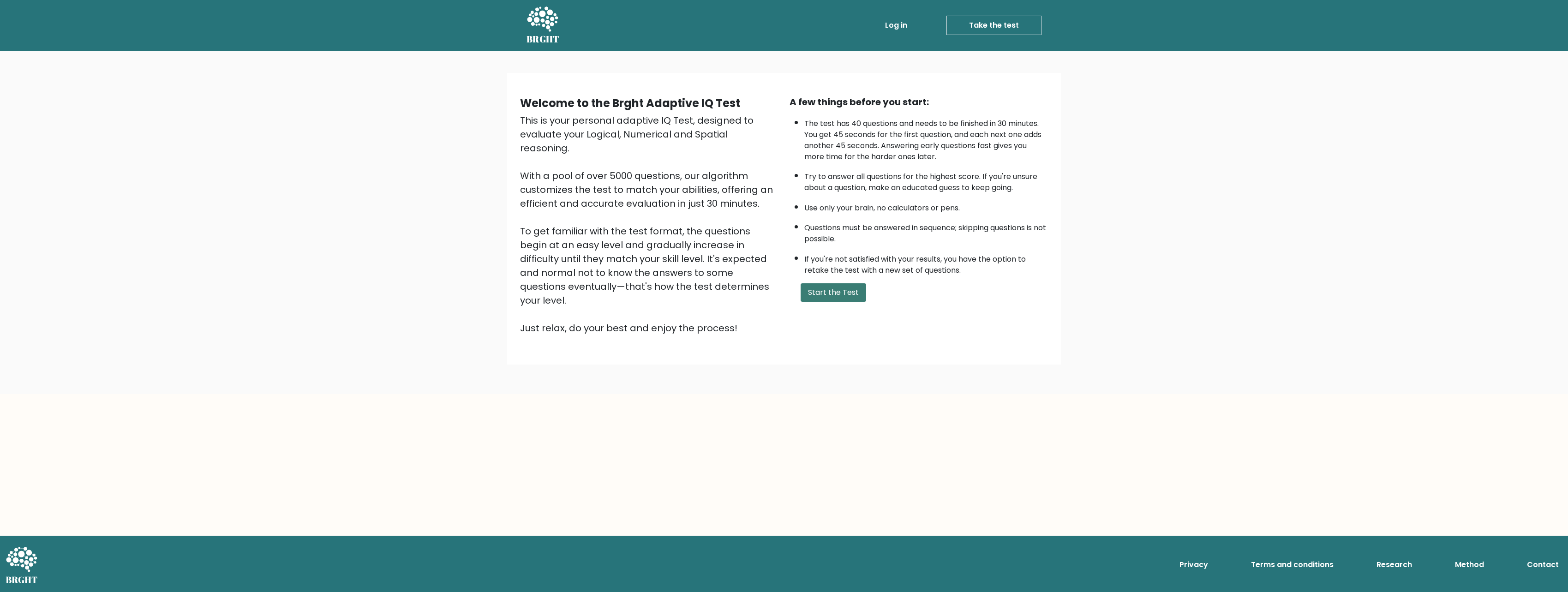
click at [850, 294] on button "Start the Test" at bounding box center [834, 293] width 66 height 19
